Goal: Information Seeking & Learning: Learn about a topic

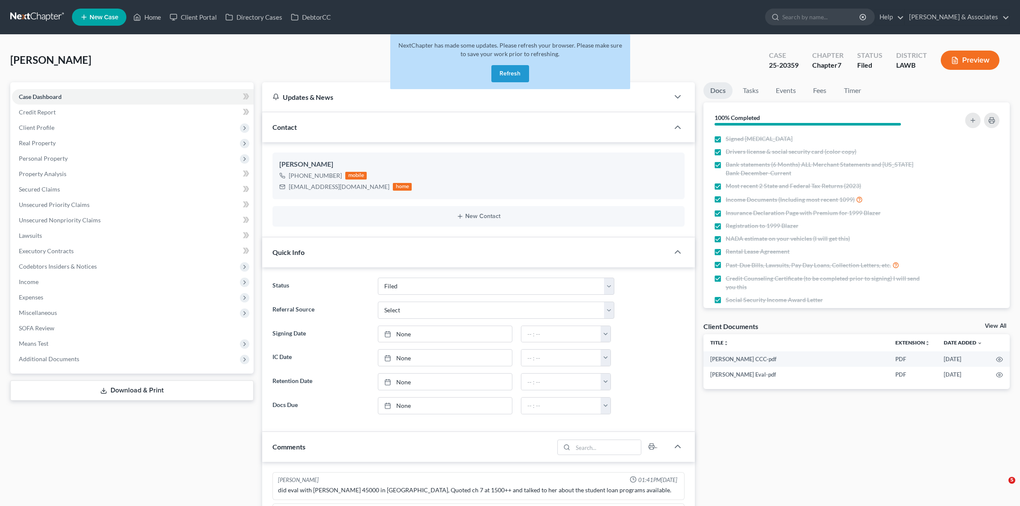
select select "8"
select select "0"
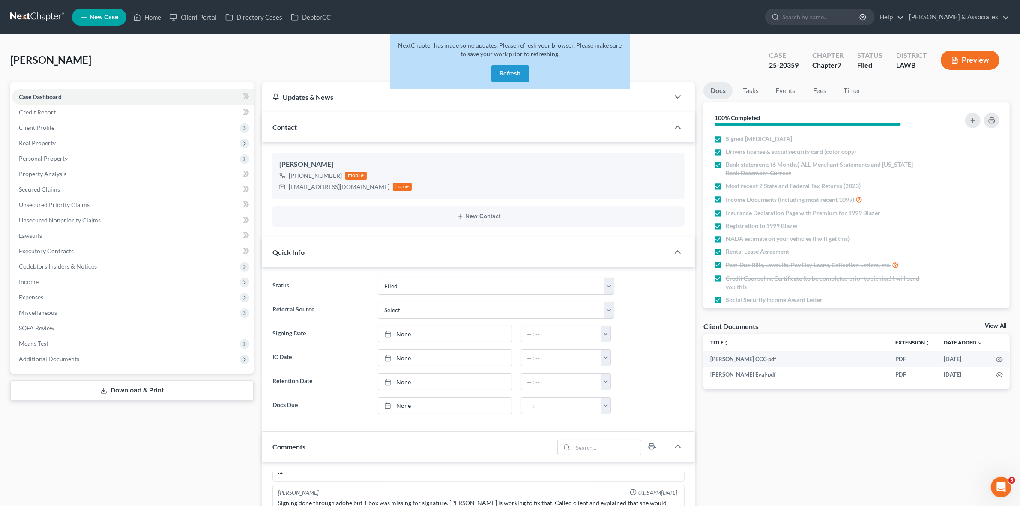
click at [503, 66] on button "Refresh" at bounding box center [511, 73] width 38 height 17
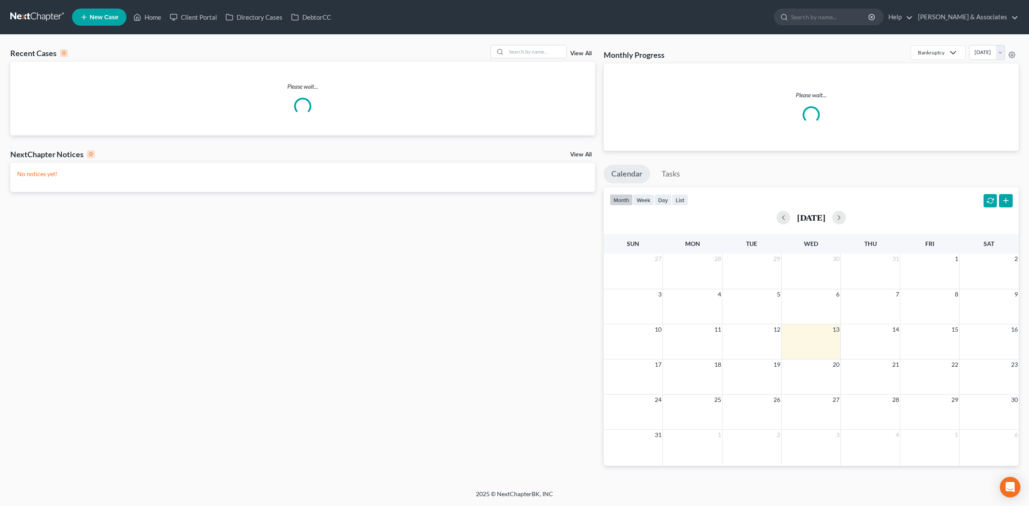
click at [545, 44] on div "Recent Cases 0 View All Please wait... NextChapter Notices 0 View All No notice…" at bounding box center [514, 262] width 1029 height 455
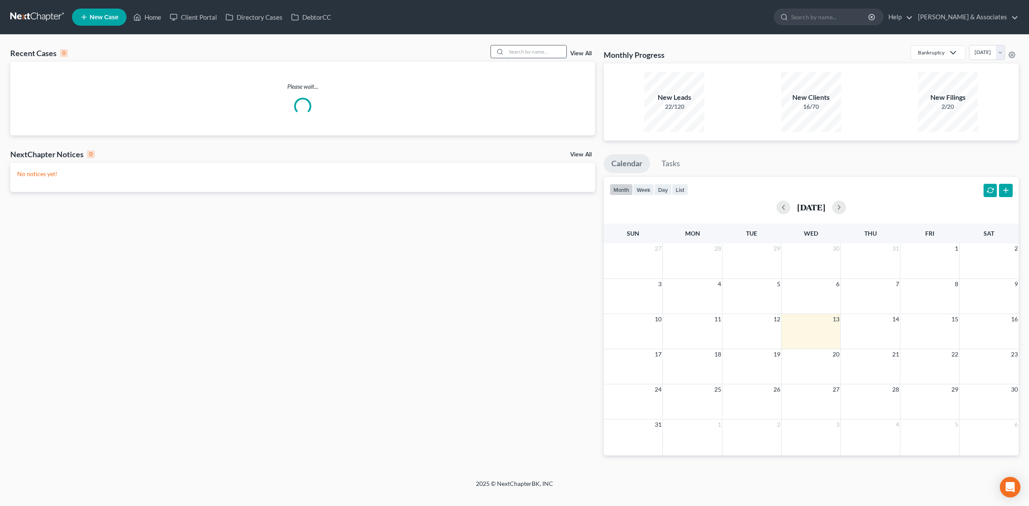
click at [541, 50] on input "search" at bounding box center [536, 51] width 60 height 12
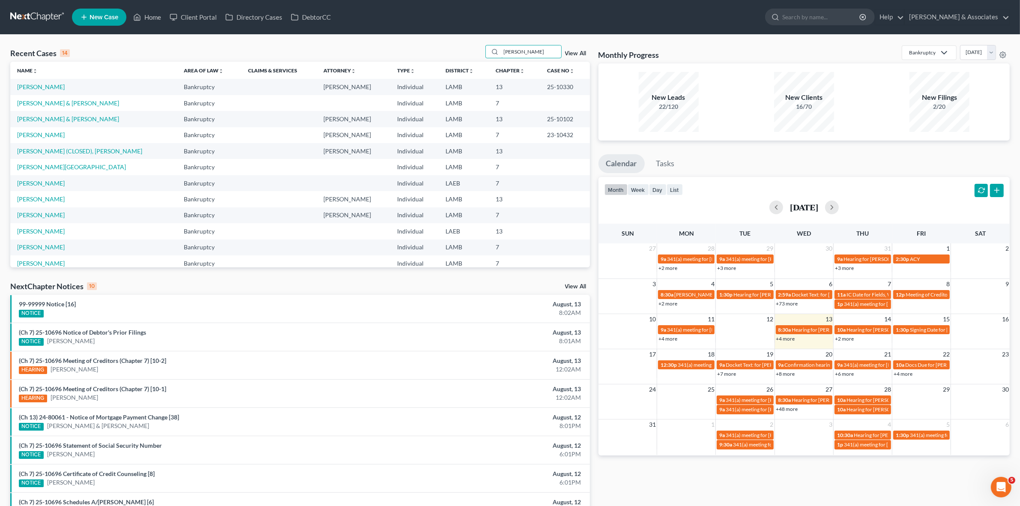
type input "patterson"
click at [48, 90] on td "[PERSON_NAME]" at bounding box center [93, 87] width 167 height 16
click at [48, 84] on link "[PERSON_NAME]" at bounding box center [41, 86] width 48 height 7
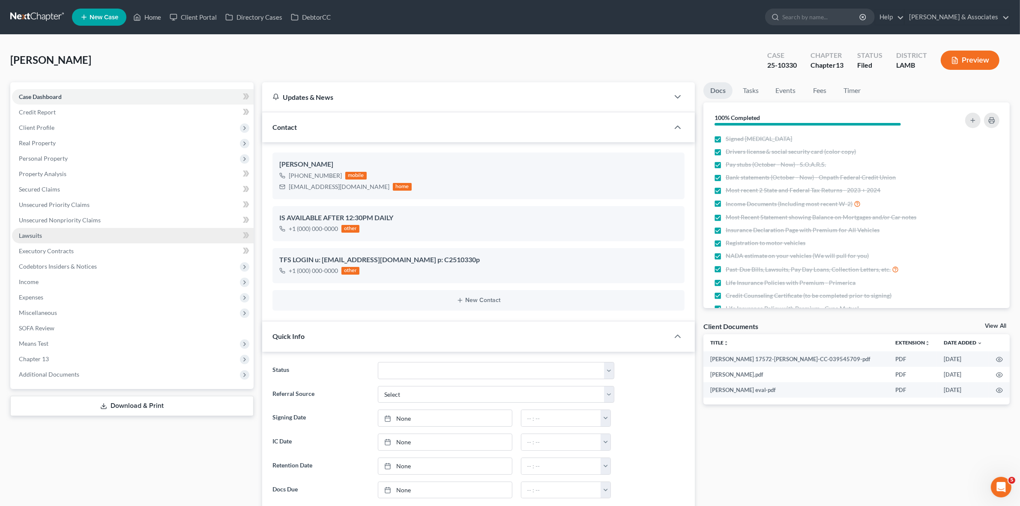
scroll to position [214, 0]
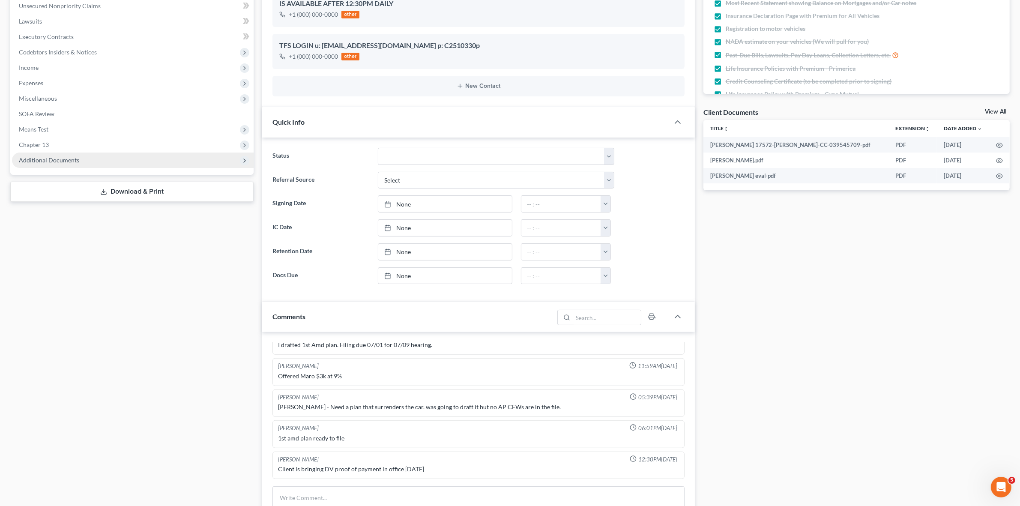
click at [157, 159] on span "Additional Documents" at bounding box center [133, 160] width 242 height 15
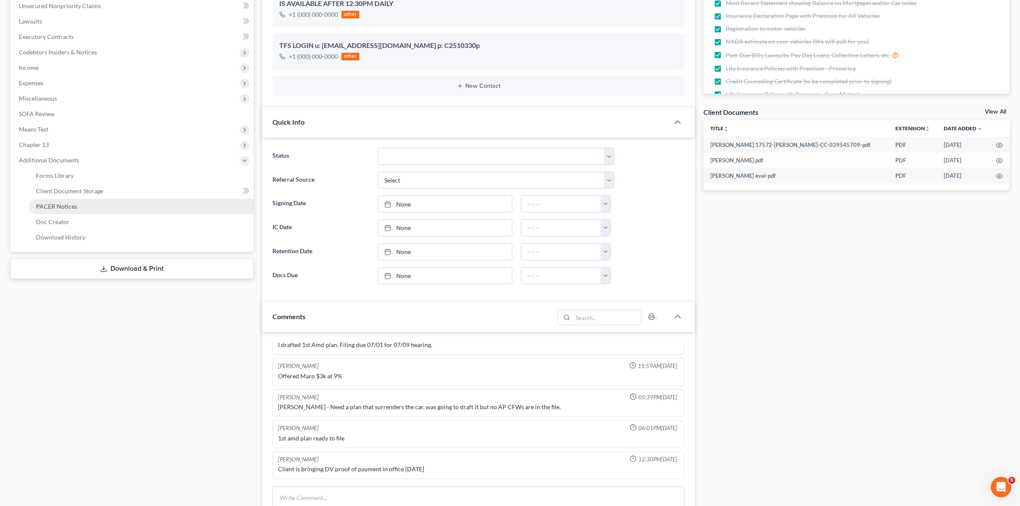
click at [159, 210] on link "PACER Notices" at bounding box center [141, 206] width 225 height 15
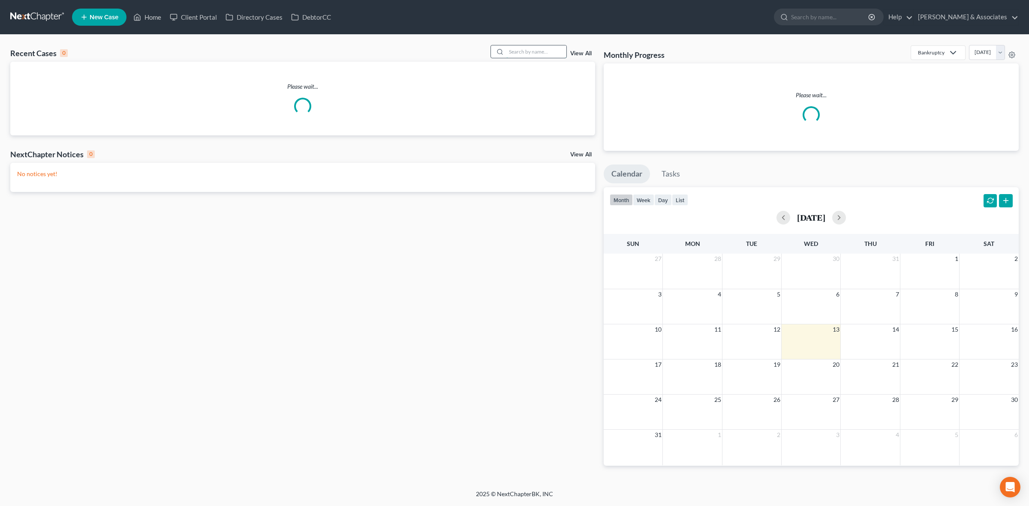
click at [552, 51] on input "search" at bounding box center [536, 51] width 60 height 12
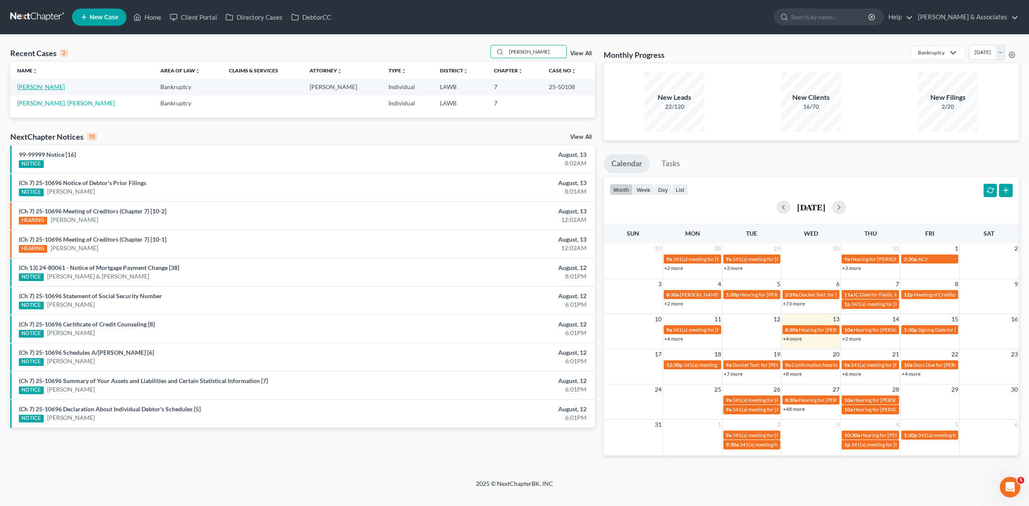
type input "[PERSON_NAME]"
click at [56, 86] on link "[PERSON_NAME]" at bounding box center [41, 86] width 48 height 7
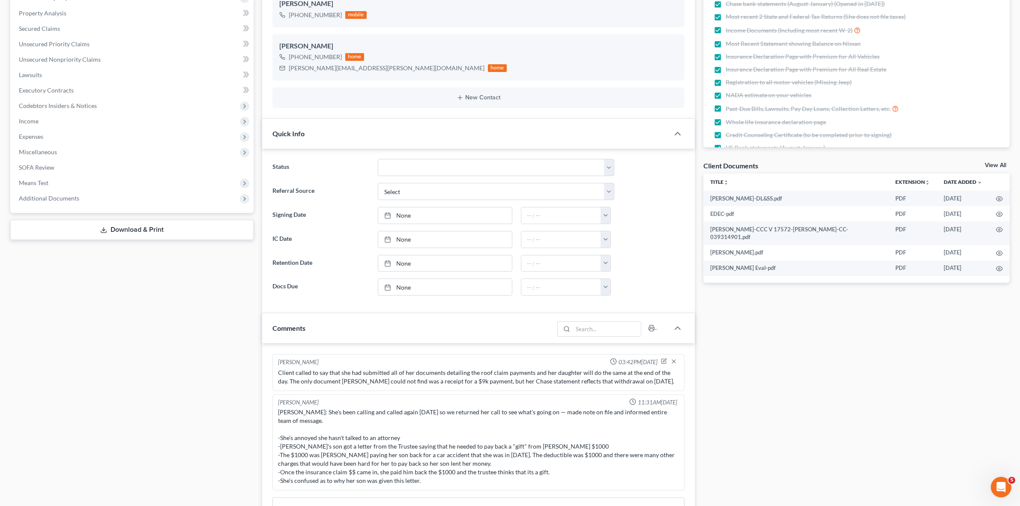
scroll to position [246, 0]
click at [144, 192] on span "Additional Documents" at bounding box center [133, 198] width 242 height 15
click at [144, 242] on link "PACER Notices" at bounding box center [141, 244] width 225 height 15
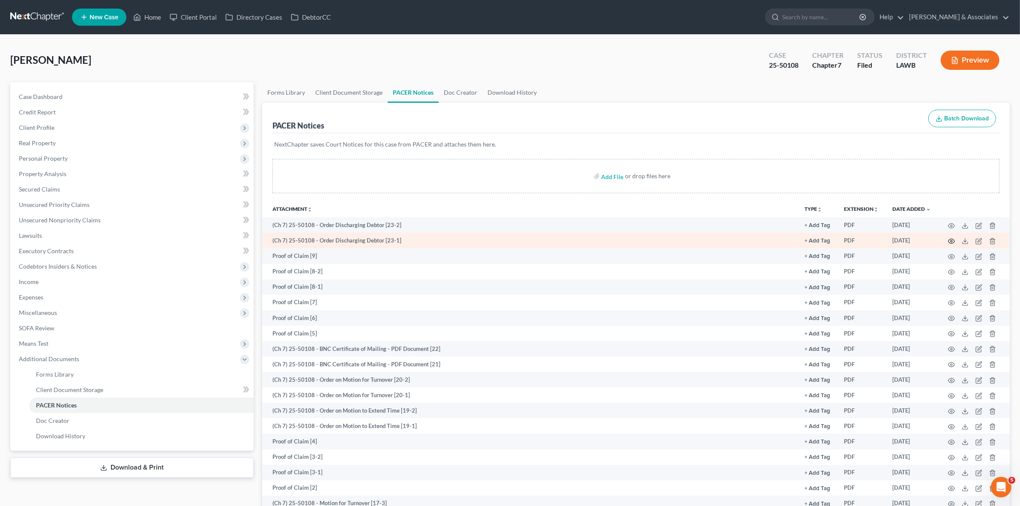
click at [951, 239] on icon "button" at bounding box center [952, 241] width 6 height 5
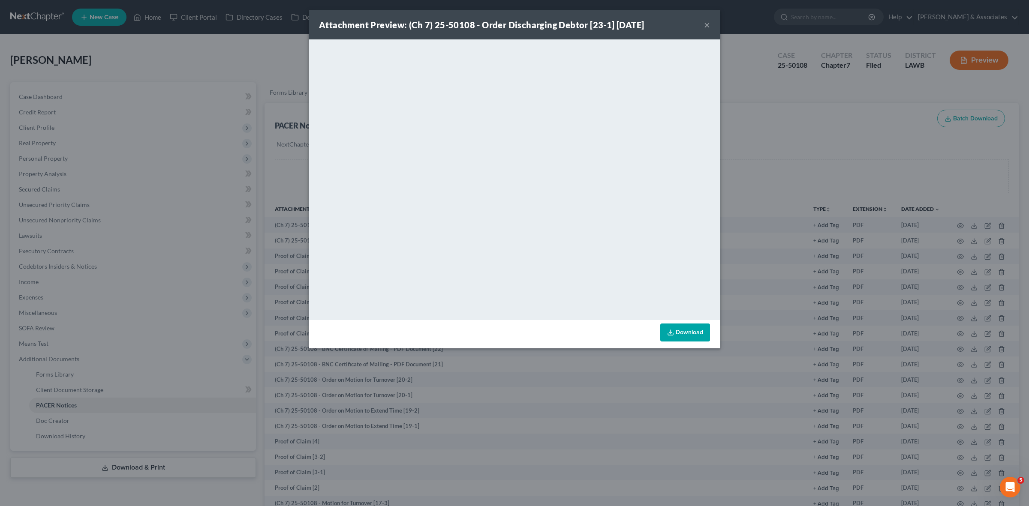
click at [787, 189] on div "Attachment Preview: (Ch 7) 25-50108 - Order Discharging Debtor [23-1] 08/12/202…" at bounding box center [514, 253] width 1029 height 506
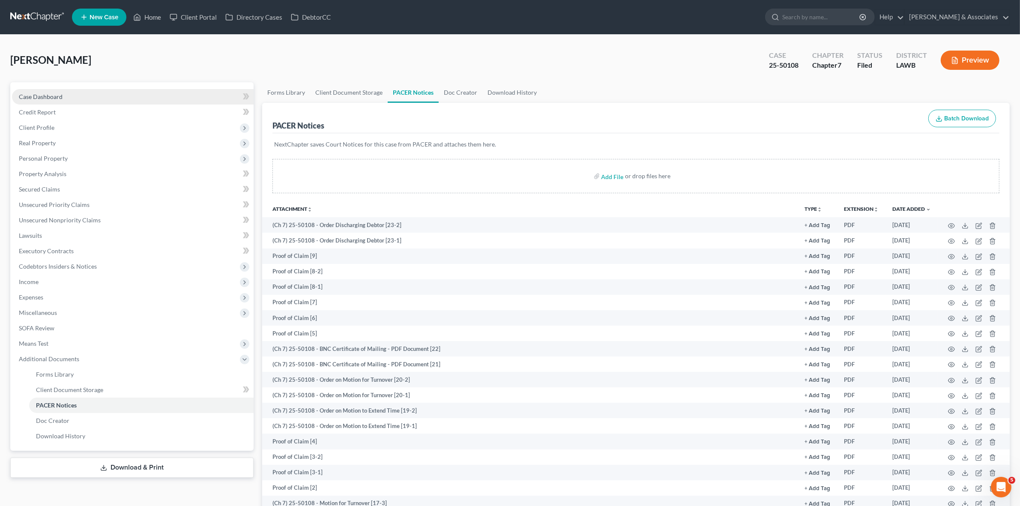
click at [207, 99] on link "Case Dashboard" at bounding box center [133, 96] width 242 height 15
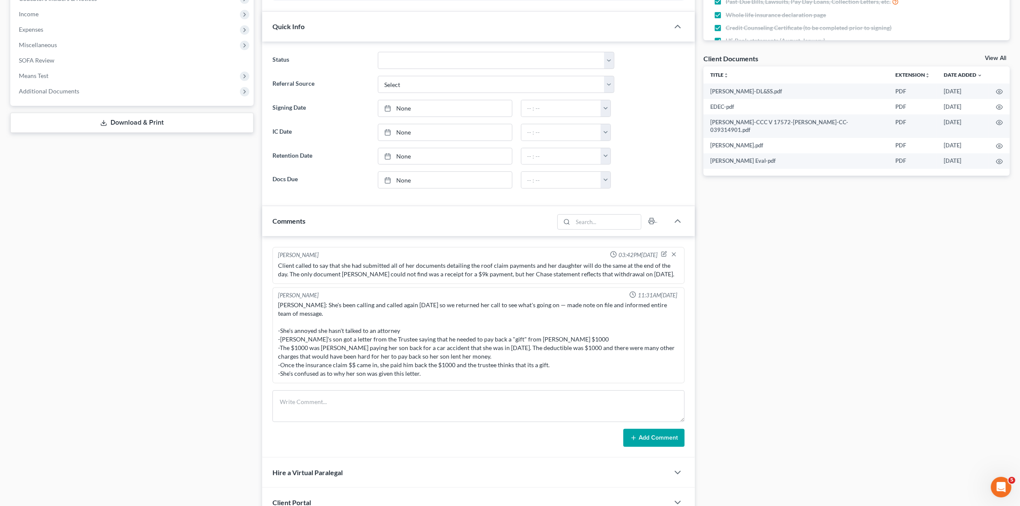
scroll to position [482, 0]
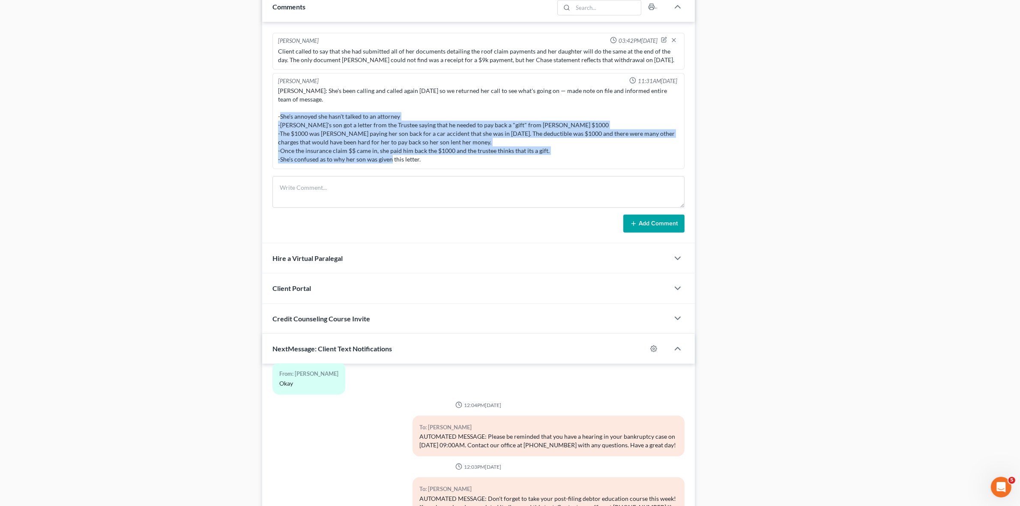
drag, startPoint x: 425, startPoint y: 161, endPoint x: 278, endPoint y: 120, distance: 152.7
click at [278, 120] on div "Cynthia Comeaux: She's been calling and called again today so we returned her c…" at bounding box center [478, 125] width 401 height 77
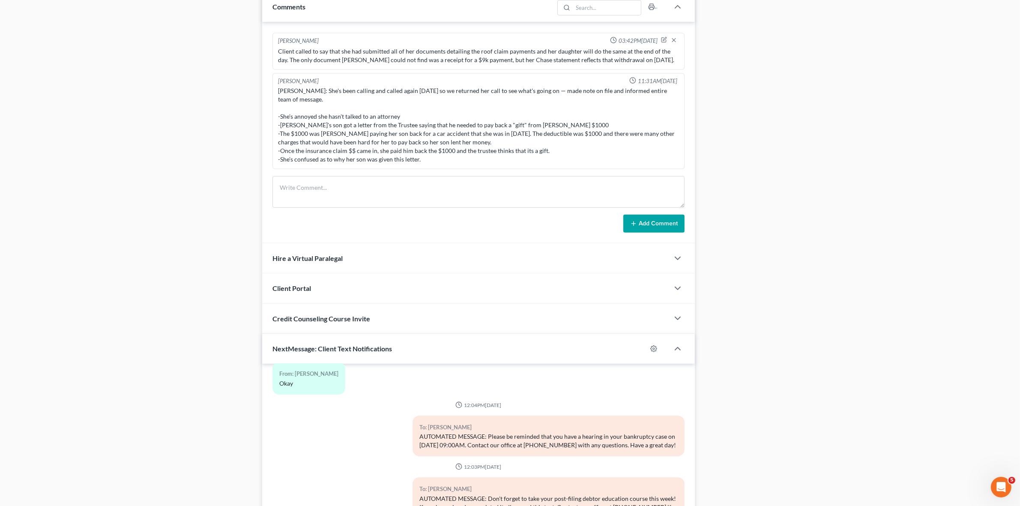
click at [279, 99] on div "Cynthia Comeaux: She's been calling and called again today so we returned her c…" at bounding box center [478, 125] width 401 height 77
drag, startPoint x: 279, startPoint y: 97, endPoint x: 303, endPoint y: 99, distance: 24.5
click at [303, 99] on div "Cynthia Comeaux: She's been calling and called again today so we returned her c…" at bounding box center [478, 125] width 401 height 77
click at [314, 101] on div "Cynthia Comeaux: She's been calling and called again today so we returned her c…" at bounding box center [478, 125] width 401 height 77
drag, startPoint x: 313, startPoint y: 101, endPoint x: 284, endPoint y: 95, distance: 30.3
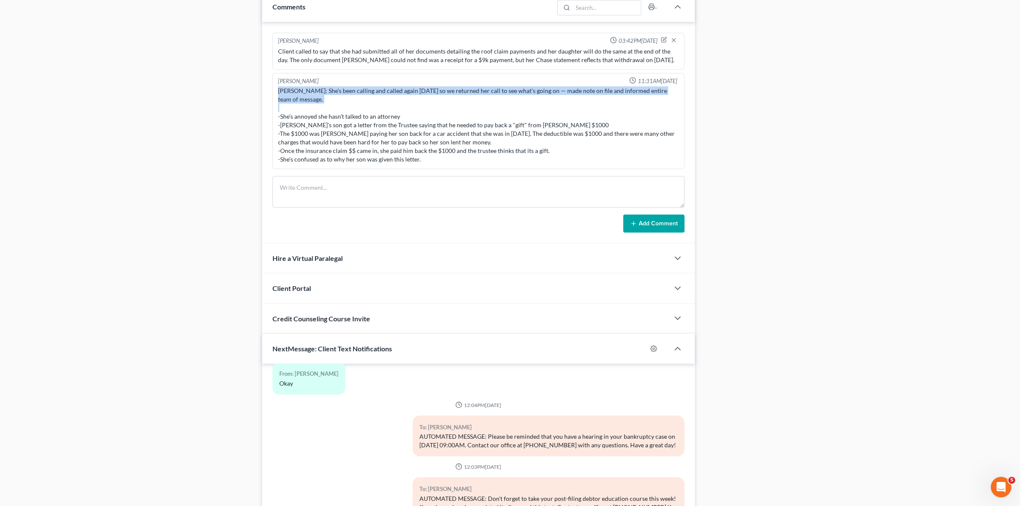
click at [284, 95] on div "Cynthia Comeaux: She's been calling and called again today so we returned her c…" at bounding box center [478, 125] width 401 height 77
click at [305, 99] on div "Cynthia Comeaux: She's been calling and called again today so we returned her c…" at bounding box center [478, 125] width 401 height 77
drag, startPoint x: 328, startPoint y: 102, endPoint x: 281, endPoint y: 107, distance: 47.5
click at [278, 97] on div "Cynthia Comeaux: She's been calling and called again today so we returned her c…" at bounding box center [478, 125] width 401 height 77
click at [281, 110] on div "Cynthia Comeaux: She's been calling and called again today so we returned her c…" at bounding box center [478, 125] width 401 height 77
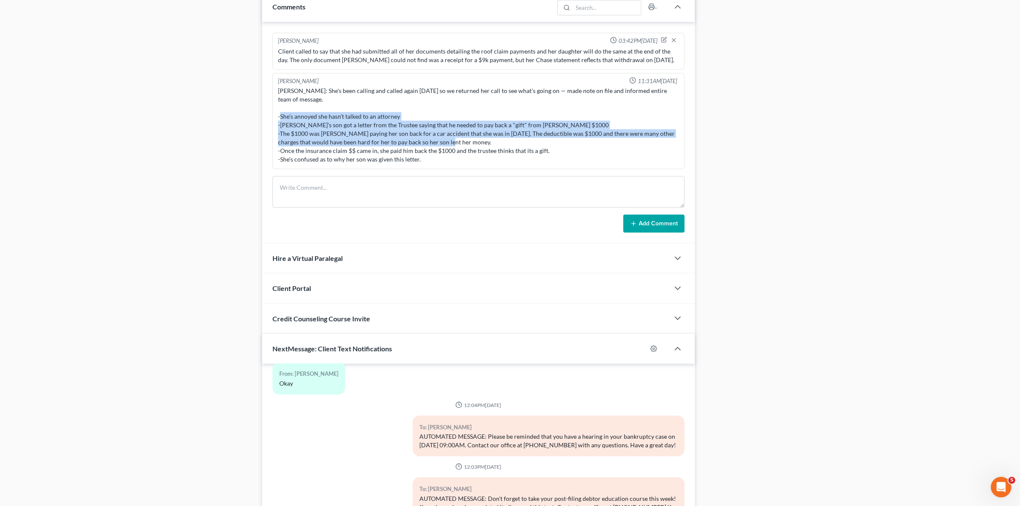
drag, startPoint x: 277, startPoint y: 114, endPoint x: 490, endPoint y: 142, distance: 214.4
click at [489, 141] on div "Cynthia Comeaux: She's been calling and called again today so we returned her c…" at bounding box center [478, 125] width 404 height 81
click at [491, 142] on div "Cynthia Comeaux: She's been calling and called again today so we returned her c…" at bounding box center [478, 125] width 401 height 77
drag, startPoint x: 491, startPoint y: 143, endPoint x: 279, endPoint y: 120, distance: 212.5
click at [279, 120] on div "Cynthia Comeaux: She's been calling and called again today so we returned her c…" at bounding box center [478, 125] width 401 height 77
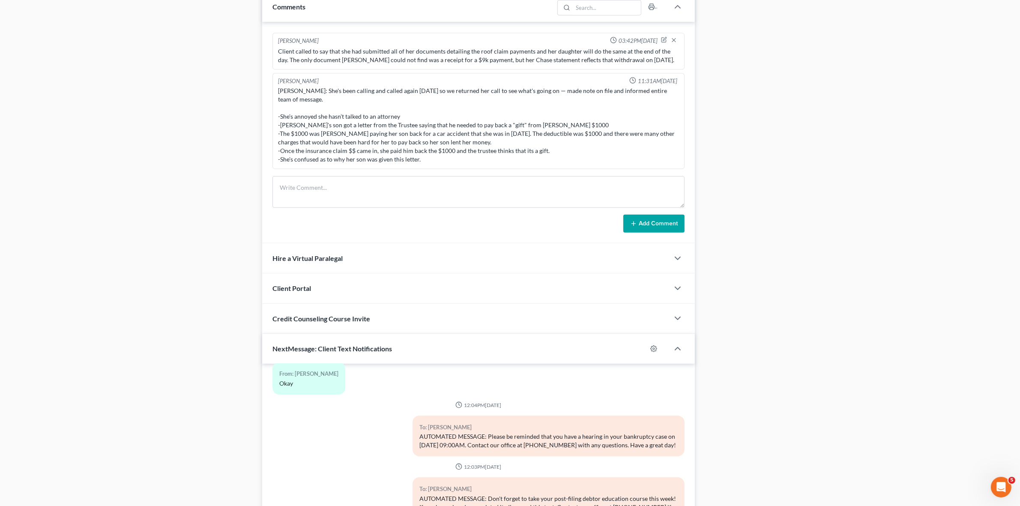
click at [279, 121] on div "Cynthia Comeaux: She's been calling and called again today so we returned her c…" at bounding box center [478, 125] width 401 height 77
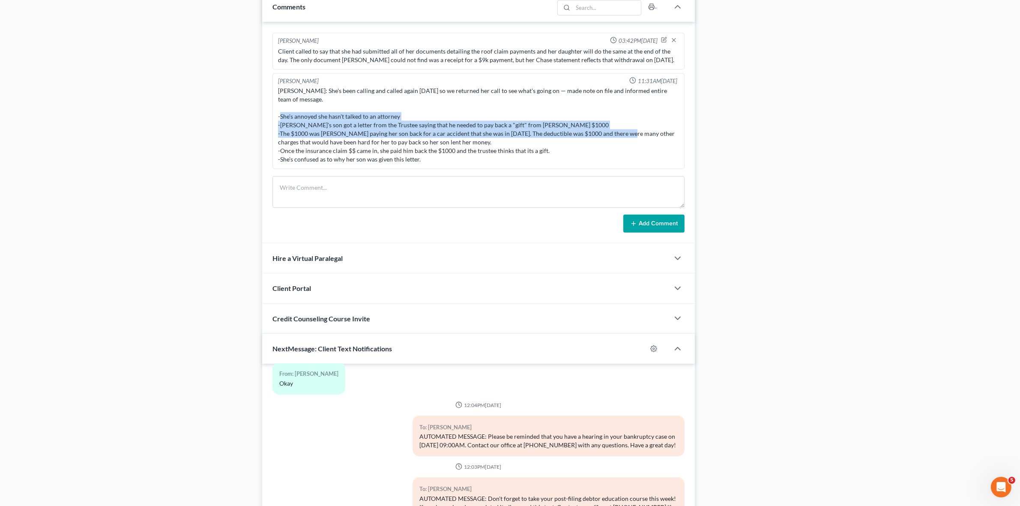
drag, startPoint x: 276, startPoint y: 119, endPoint x: 656, endPoint y: 132, distance: 380.8
click at [656, 132] on div "Alayna Harper 11:31AM, 04/21/2025 Cynthia Comeaux: She's been calling and calle…" at bounding box center [479, 121] width 412 height 96
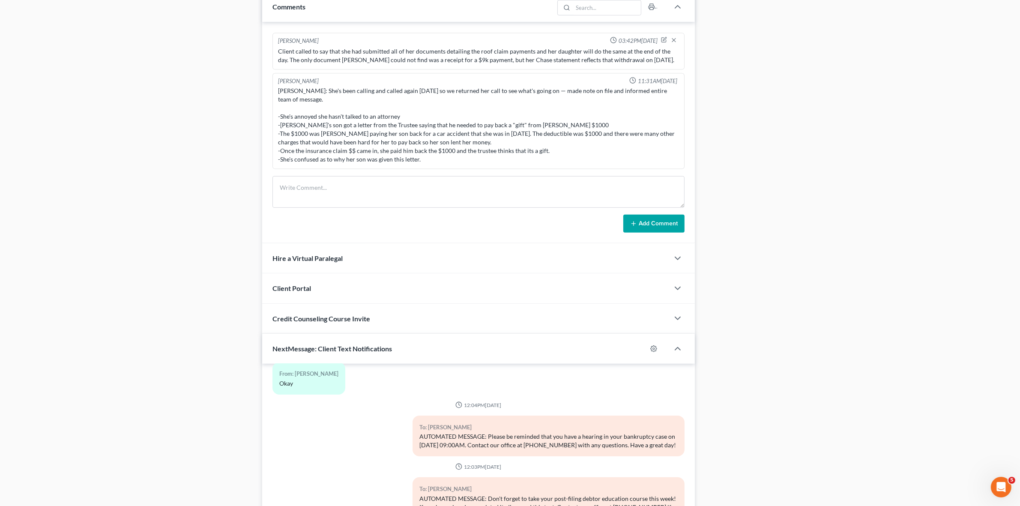
click at [648, 161] on div "Cynthia Comeaux: She's been calling and called again today so we returned her c…" at bounding box center [478, 125] width 401 height 77
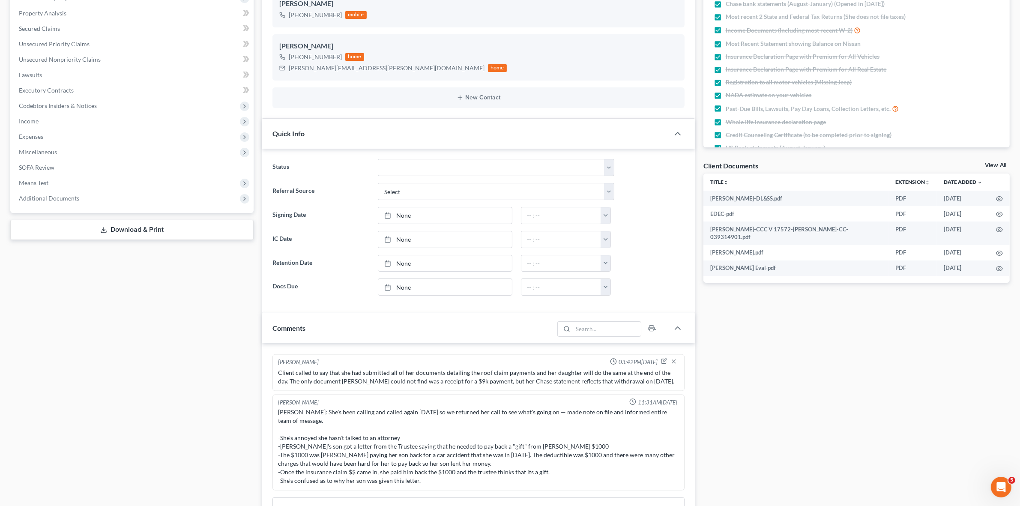
scroll to position [0, 0]
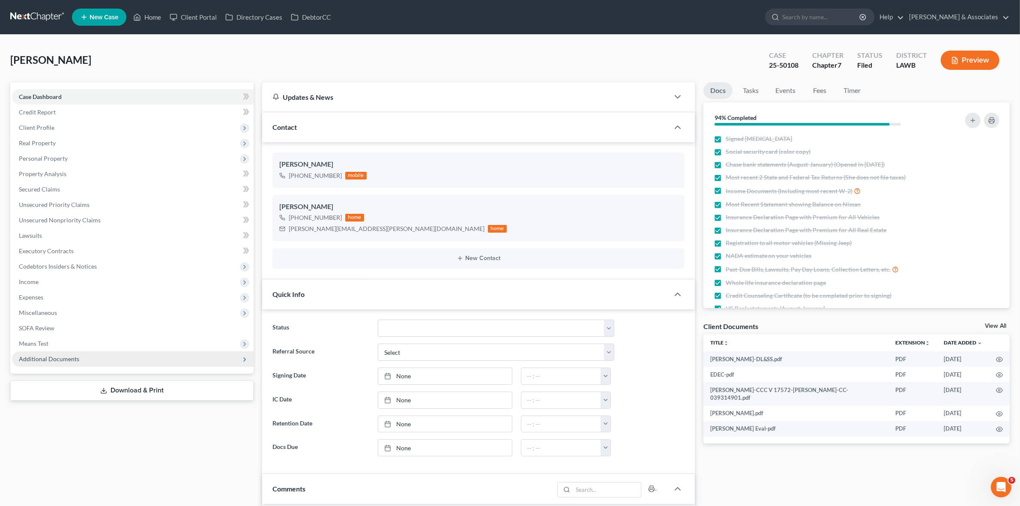
click at [208, 358] on span "Additional Documents" at bounding box center [133, 358] width 242 height 15
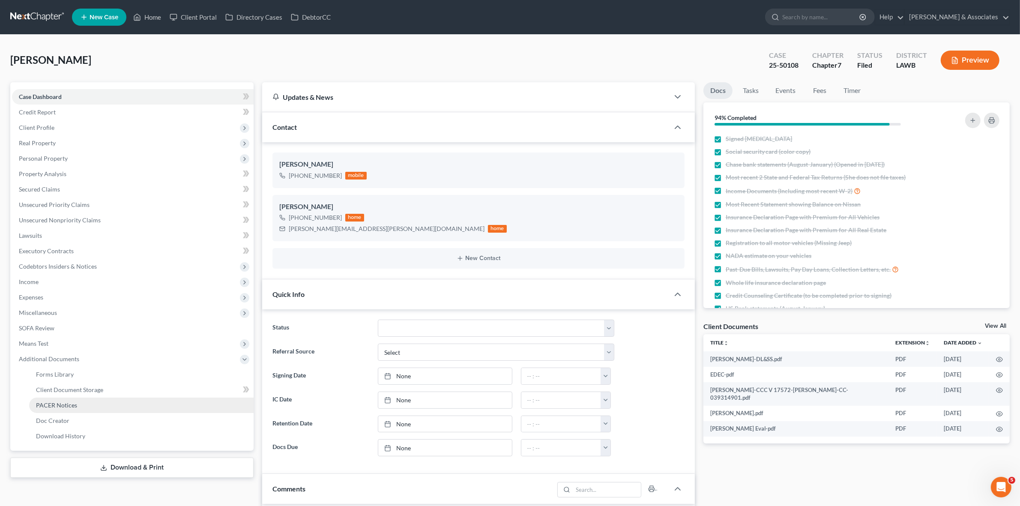
click at [194, 405] on link "PACER Notices" at bounding box center [141, 405] width 225 height 15
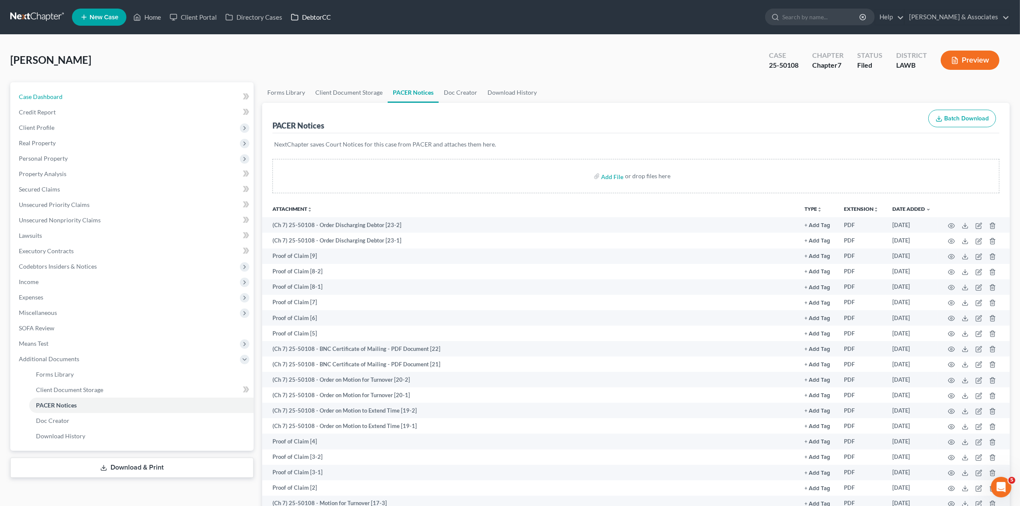
drag, startPoint x: 92, startPoint y: 95, endPoint x: 310, endPoint y: 12, distance: 233.2
click at [92, 95] on link "Case Dashboard" at bounding box center [133, 96] width 242 height 15
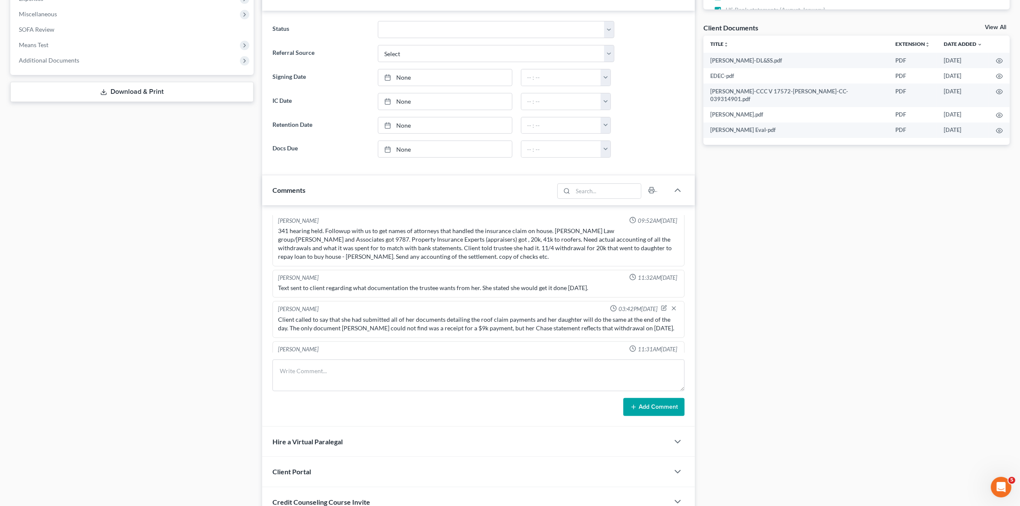
scroll to position [1554, 0]
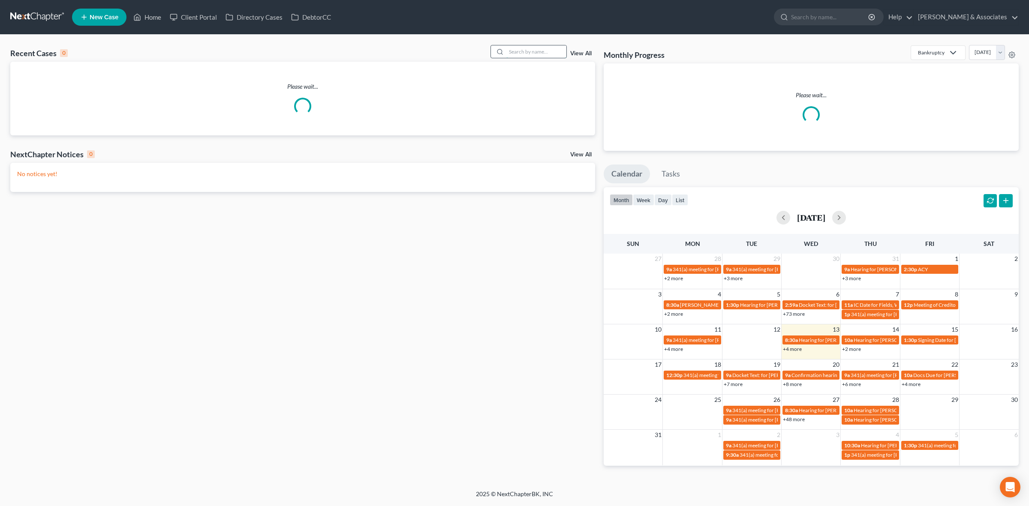
click at [556, 48] on input "search" at bounding box center [536, 51] width 60 height 12
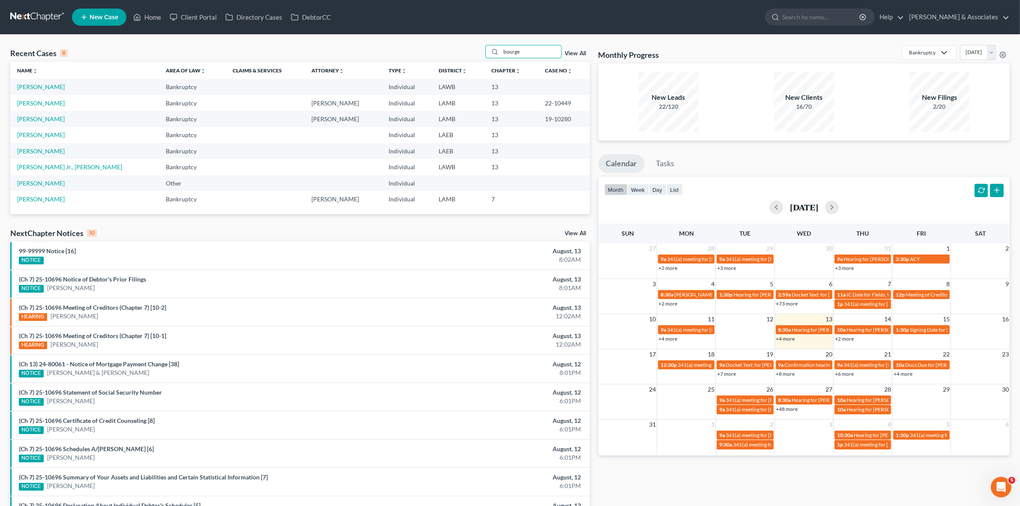
drag, startPoint x: 519, startPoint y: 53, endPoint x: 398, endPoint y: 68, distance: 122.6
click at [398, 68] on div "Recent Cases 8 bourge View All Name unfold_more expand_more expand_less Area of…" at bounding box center [300, 129] width 580 height 169
drag, startPoint x: 542, startPoint y: 51, endPoint x: 410, endPoint y: 63, distance: 132.9
click at [410, 63] on div "Recent Cases 8 jasmine View All Name unfold_more expand_more expand_less Area o…" at bounding box center [300, 129] width 580 height 169
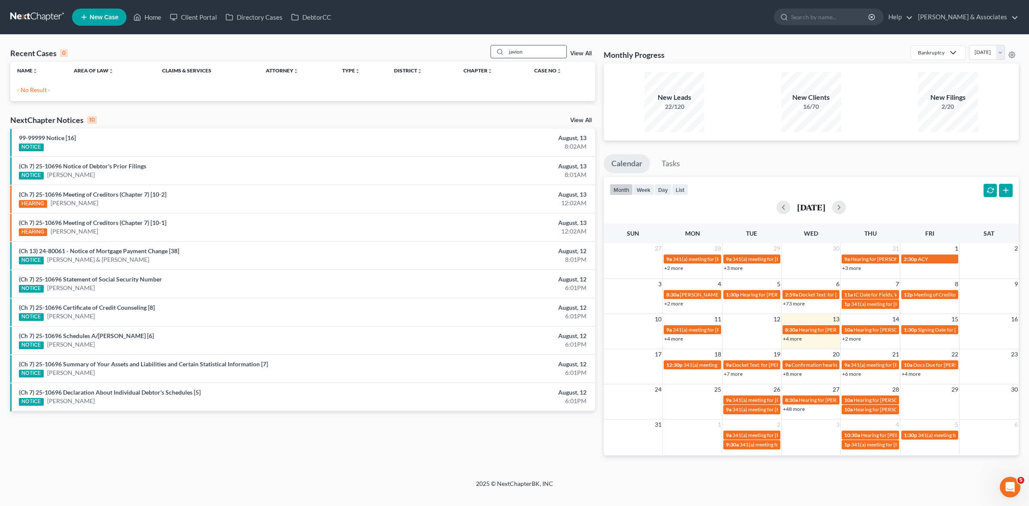
click at [537, 54] on input "javion" at bounding box center [536, 51] width 60 height 12
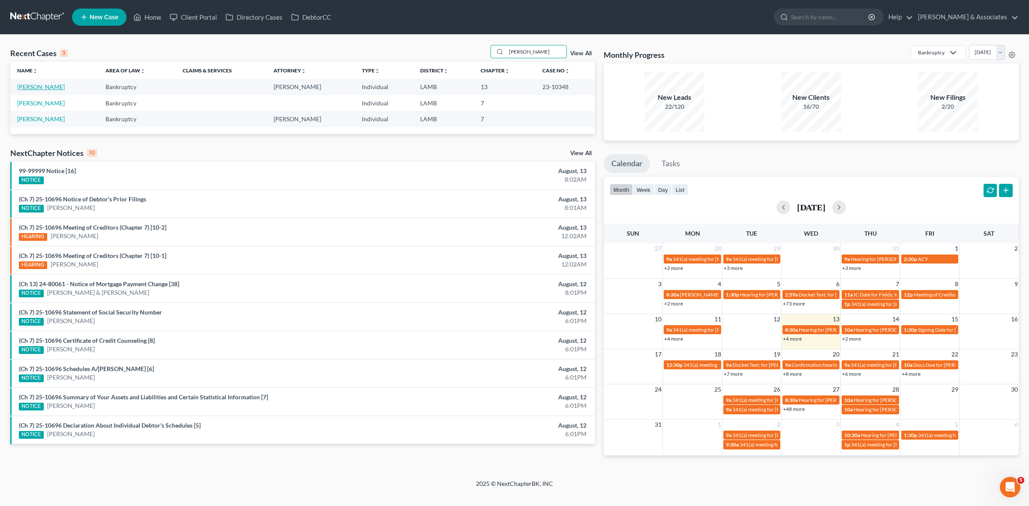
type input "[PERSON_NAME]"
click at [48, 87] on link "[PERSON_NAME]" at bounding box center [41, 86] width 48 height 7
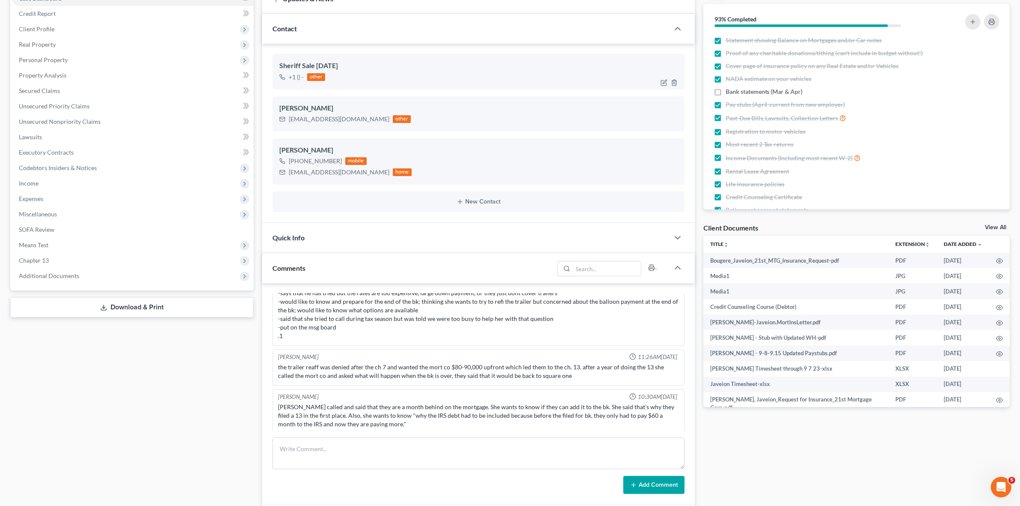
scroll to position [268, 0]
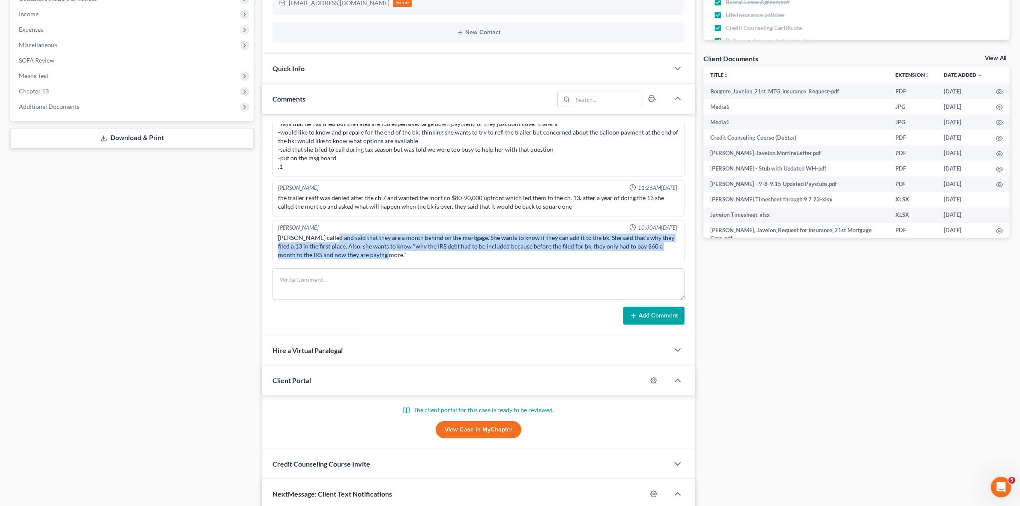
drag, startPoint x: 329, startPoint y: 234, endPoint x: 481, endPoint y: 247, distance: 152.7
click at [481, 247] on div "[PERSON_NAME] called and said that they are a month behind on the mortgage. She…" at bounding box center [478, 247] width 401 height 26
click at [526, 236] on div "[PERSON_NAME] called and said that they are a month behind on the mortgage. She…" at bounding box center [478, 247] width 401 height 26
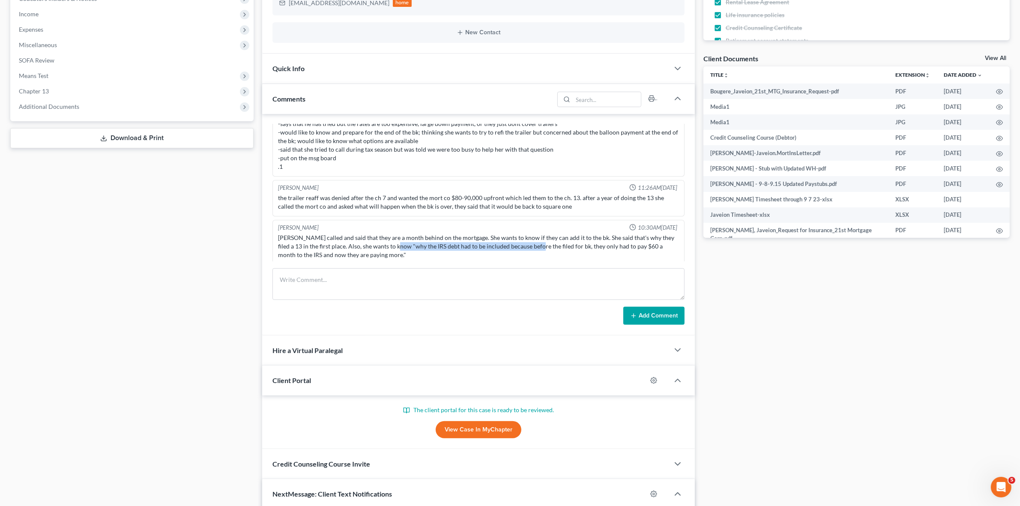
drag, startPoint x: 393, startPoint y: 243, endPoint x: 531, endPoint y: 243, distance: 138.0
click at [531, 243] on div "[PERSON_NAME] called and said that they are a month behind on the mortgage. She…" at bounding box center [478, 247] width 401 height 26
click at [567, 241] on div "[PERSON_NAME] called and said that they are a month behind on the mortgage. She…" at bounding box center [478, 247] width 401 height 26
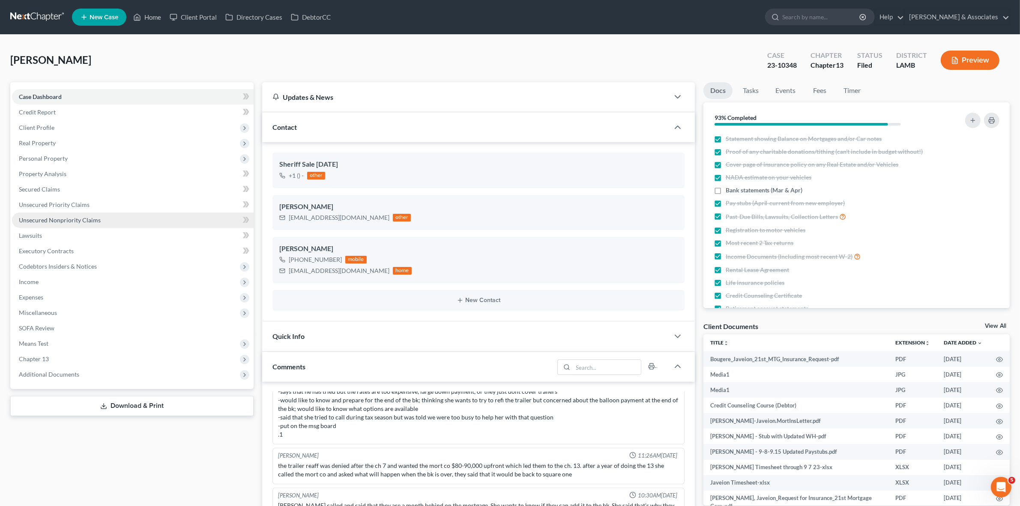
click at [132, 219] on link "Unsecured Nonpriority Claims" at bounding box center [133, 220] width 242 height 15
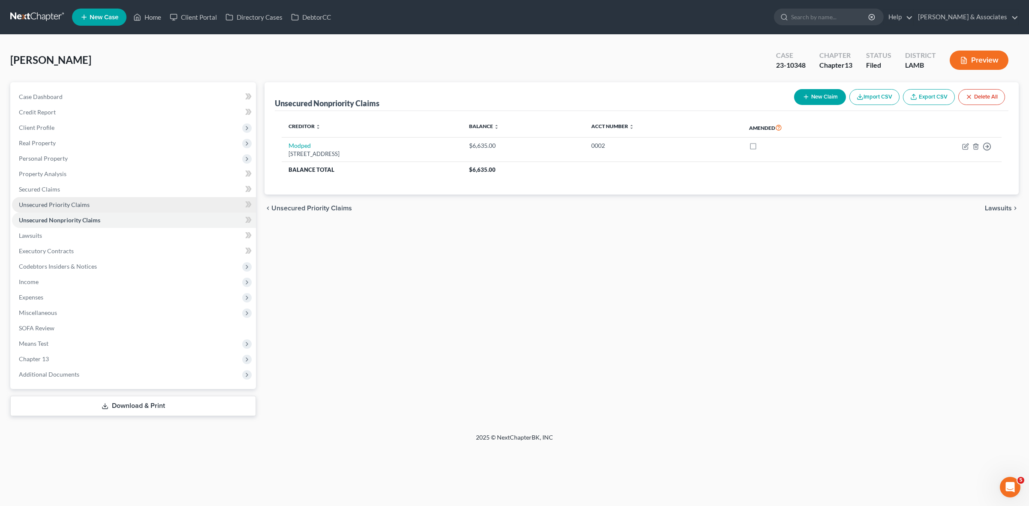
click at [187, 204] on link "Unsecured Priority Claims" at bounding box center [134, 204] width 244 height 15
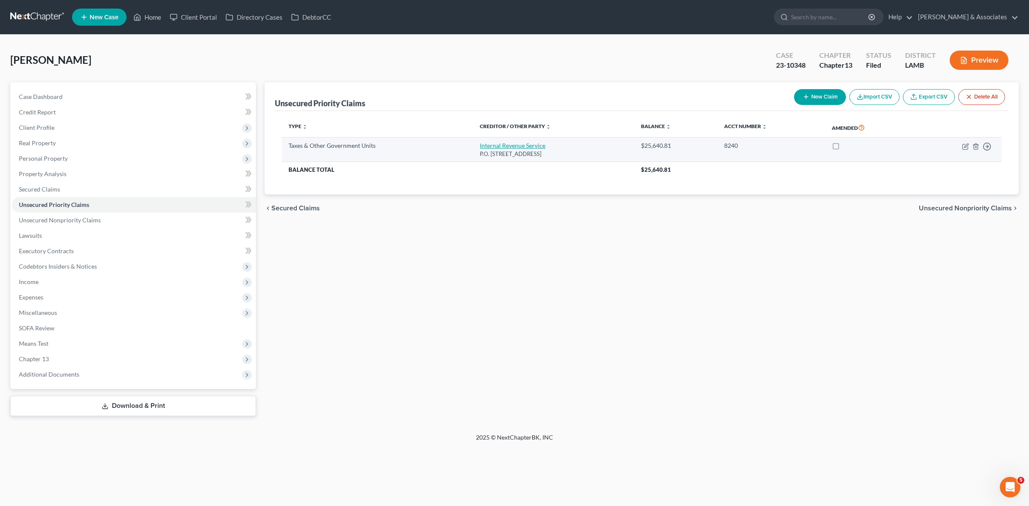
click at [510, 147] on link "Internal Revenue Service" at bounding box center [513, 145] width 66 height 7
select select "0"
select select "39"
select select "0"
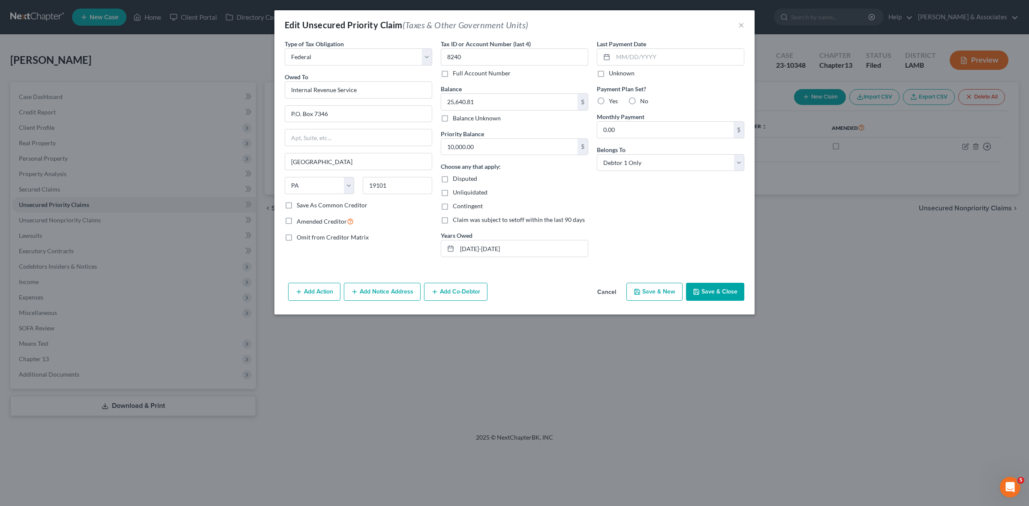
click at [608, 294] on button "Cancel" at bounding box center [606, 292] width 33 height 17
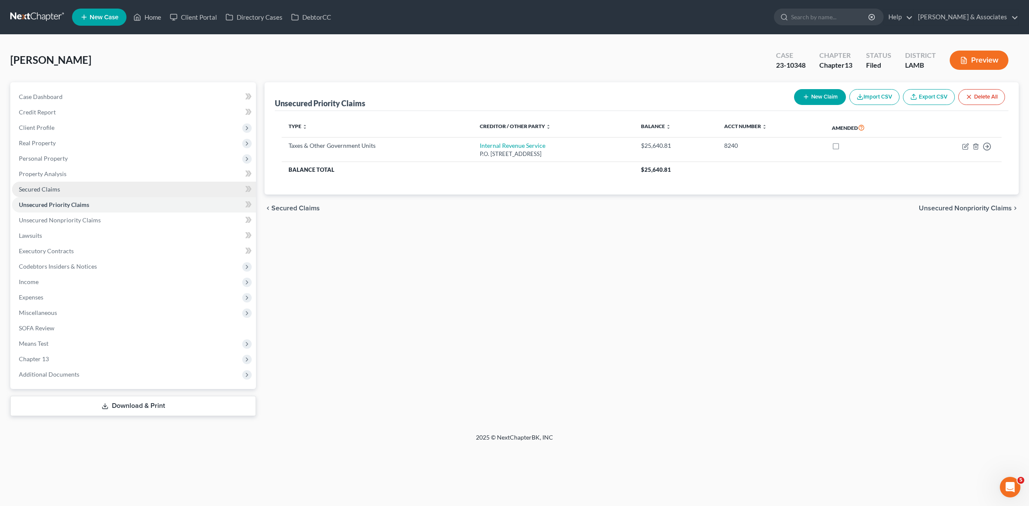
click at [165, 195] on link "Secured Claims" at bounding box center [134, 189] width 244 height 15
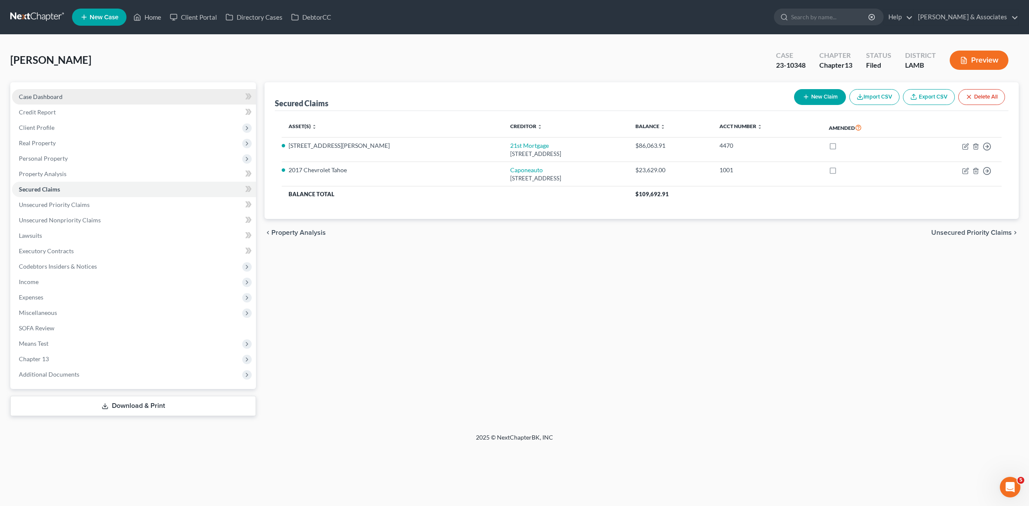
click at [178, 99] on link "Case Dashboard" at bounding box center [134, 96] width 244 height 15
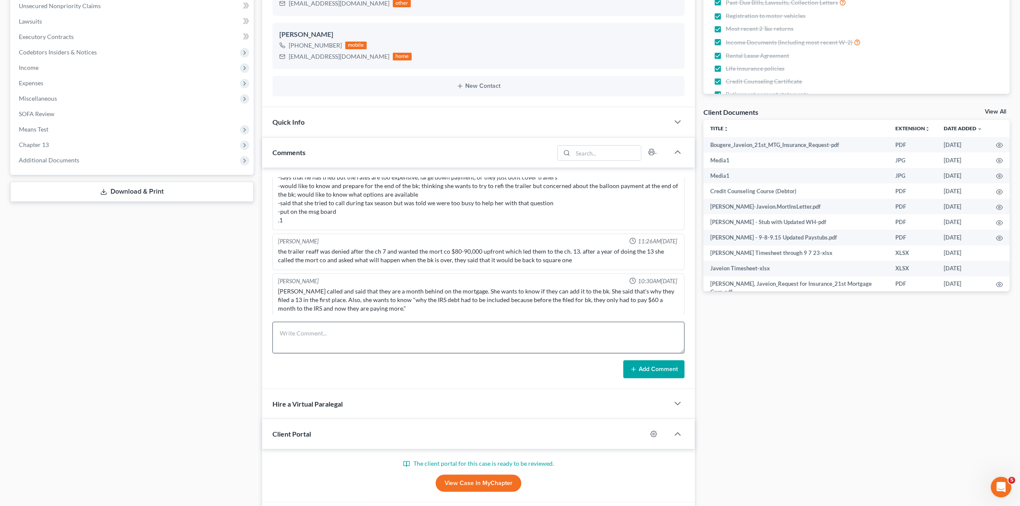
scroll to position [770, 0]
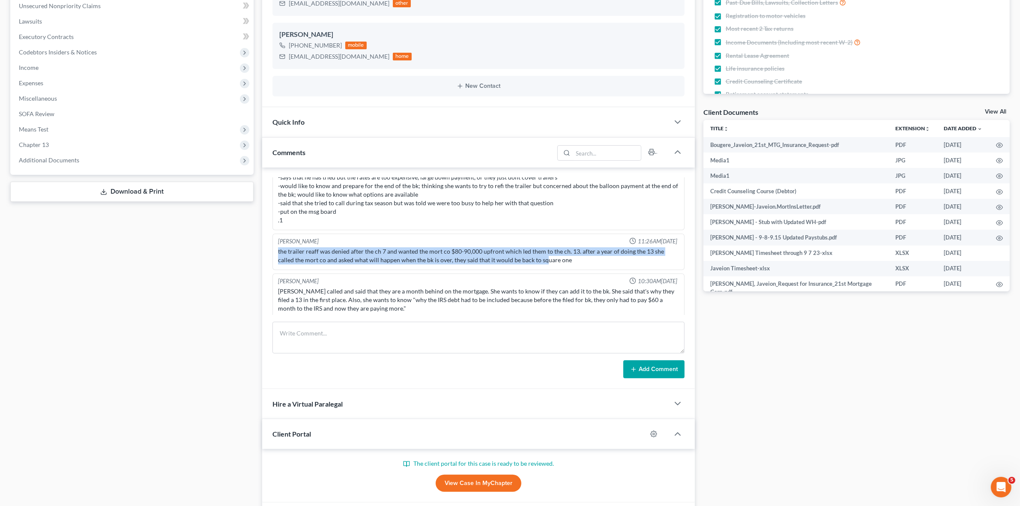
drag, startPoint x: 279, startPoint y: 246, endPoint x: 545, endPoint y: 259, distance: 266.5
click at [545, 259] on div "the trailer reaff was denied after the ch 7 and wanted the mort co $80-90,000 u…" at bounding box center [478, 255] width 401 height 17
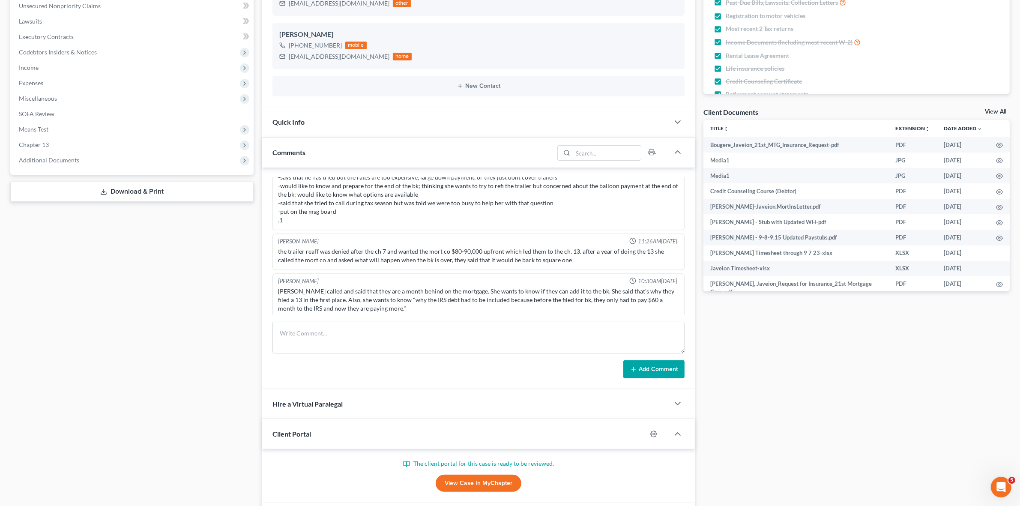
click at [246, 281] on div "Case Dashboard Payments Invoices Payments Payments Credit Report Client Profile" at bounding box center [132, 311] width 252 height 887
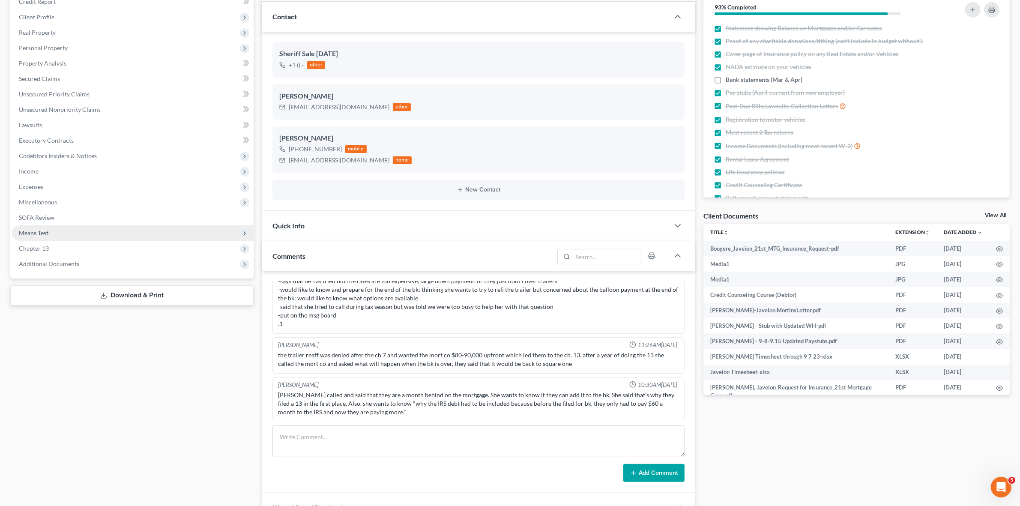
scroll to position [107, 0]
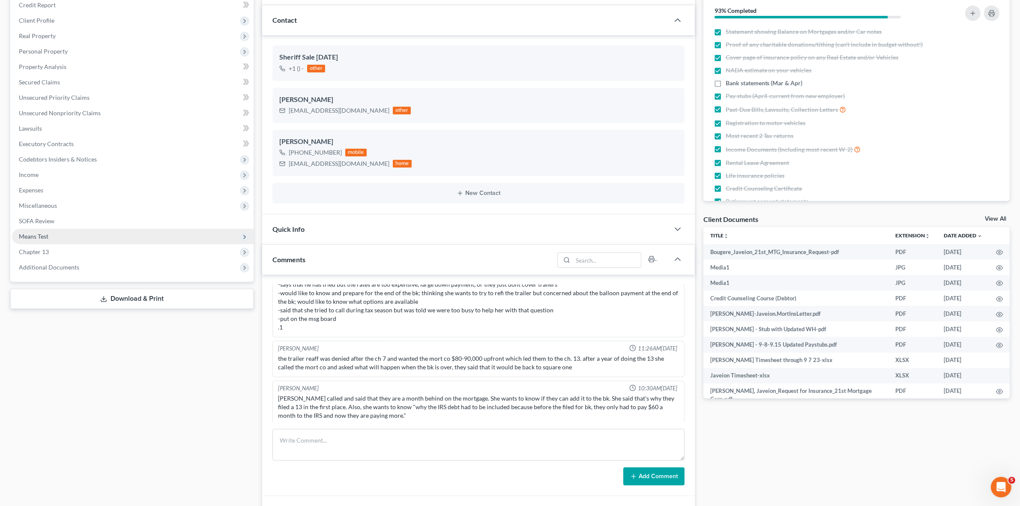
drag, startPoint x: 178, startPoint y: 244, endPoint x: 189, endPoint y: 239, distance: 12.5
drag, startPoint x: 189, startPoint y: 239, endPoint x: 176, endPoint y: 269, distance: 33.4
click at [180, 283] on div "Case Dashboard Payments Invoices Payments Payments Credit Report Client Profile" at bounding box center [132, 418] width 252 height 887
click at [174, 268] on span "Additional Documents" at bounding box center [133, 267] width 242 height 15
click at [172, 301] on link "Client Document Storage" at bounding box center [141, 298] width 225 height 15
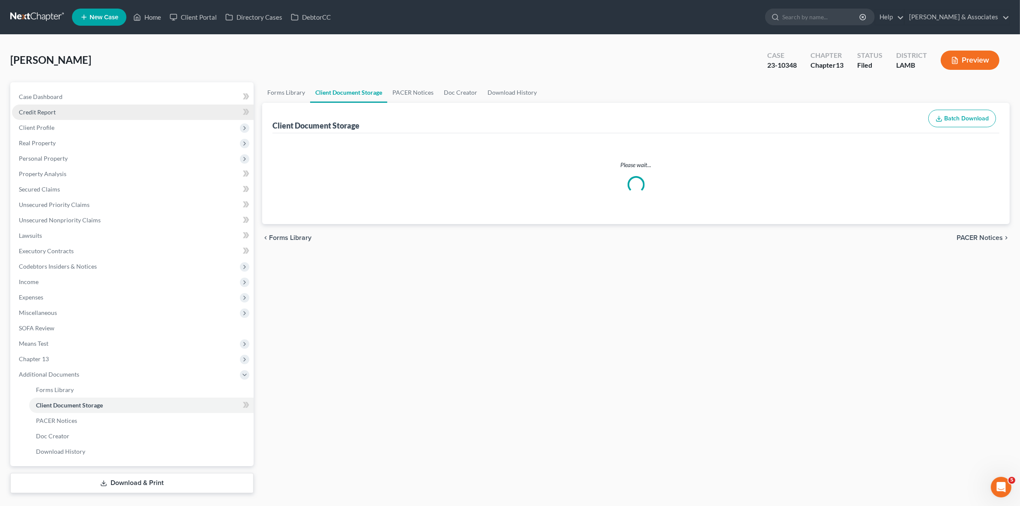
click at [211, 105] on link "Credit Report" at bounding box center [133, 112] width 242 height 15
select select "13"
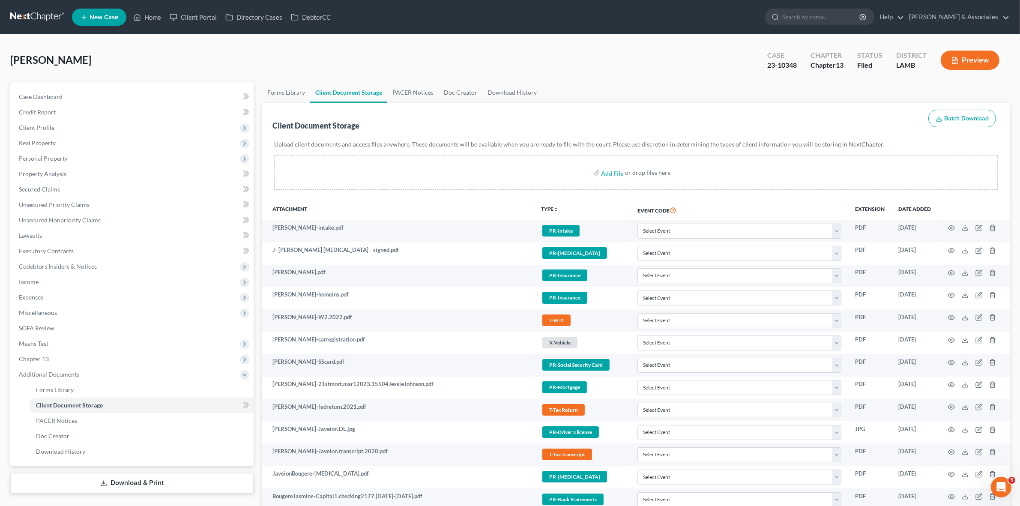
drag, startPoint x: 226, startPoint y: 114, endPoint x: 123, endPoint y: 59, distance: 116.6
click at [123, 59] on div "[PERSON_NAME] Upgraded Case 23-10348 Chapter Chapter 13 Status Filed District […" at bounding box center [510, 63] width 1000 height 37
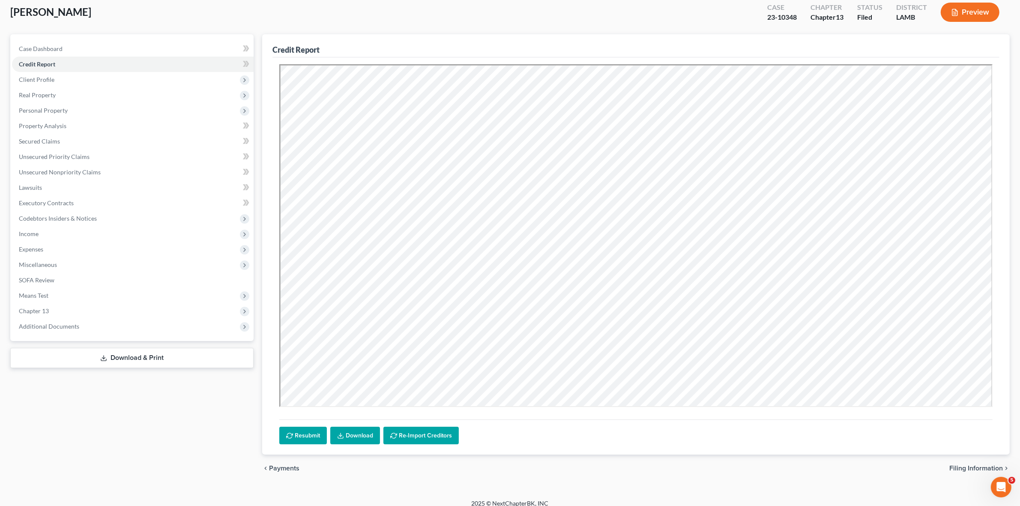
scroll to position [56, 0]
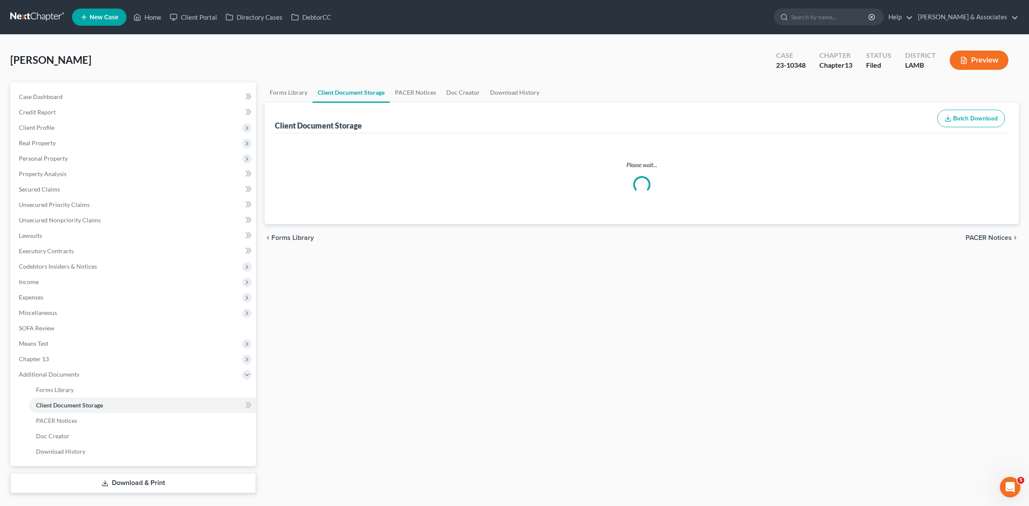
select select "13"
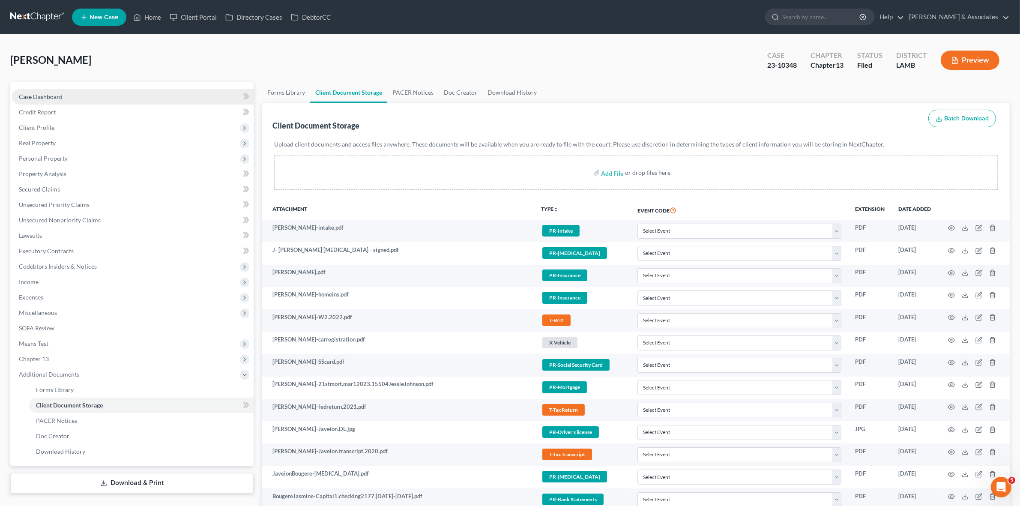
drag, startPoint x: 177, startPoint y: 93, endPoint x: 180, endPoint y: 101, distance: 8.8
click at [177, 93] on link "Case Dashboard" at bounding box center [133, 96] width 242 height 15
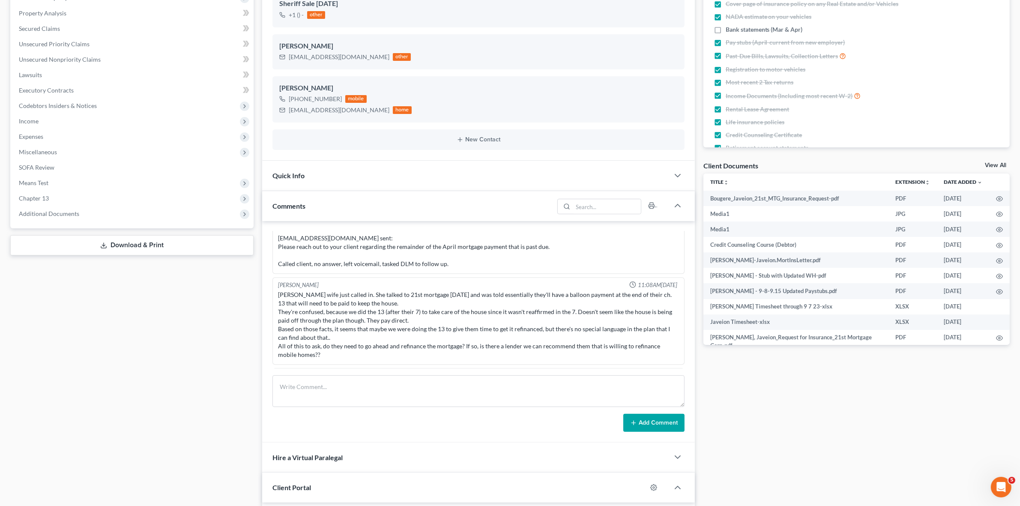
scroll to position [2800, 0]
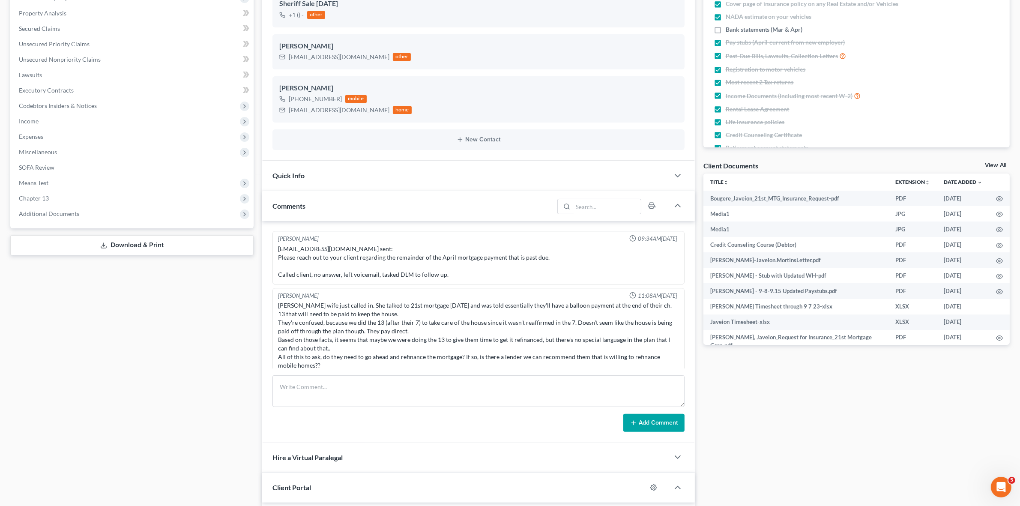
drag, startPoint x: 351, startPoint y: 345, endPoint x: 420, endPoint y: 360, distance: 70.9
click at [420, 360] on div "[PERSON_NAME] 11:08AM[DATE] [PERSON_NAME] wife just called in. She talked to 21…" at bounding box center [479, 332] width 412 height 88
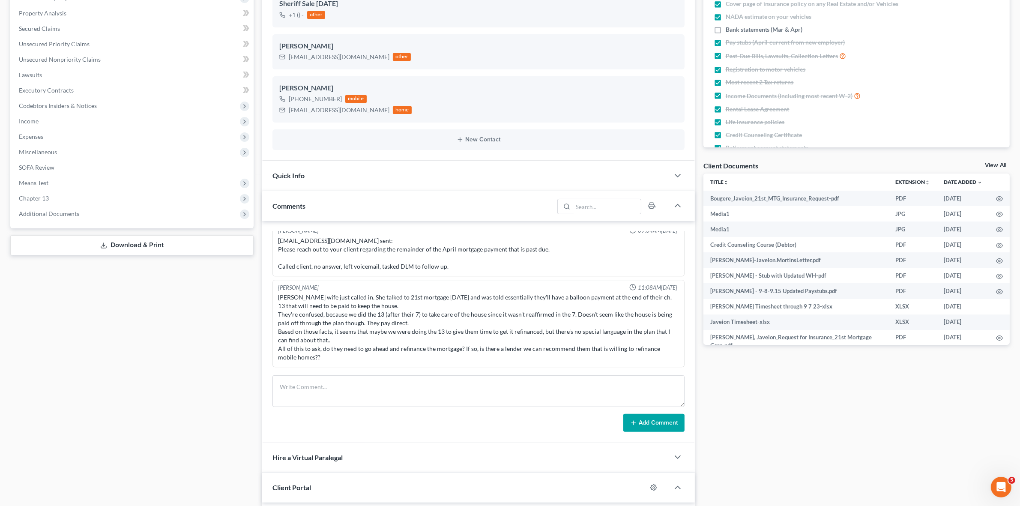
click at [453, 297] on div "[PERSON_NAME] wife just called in. She talked to 21st mortgage [DATE] and was t…" at bounding box center [478, 327] width 401 height 69
click at [445, 293] on div "[PERSON_NAME] wife just called in. She talked to 21st mortgage [DATE] and was t…" at bounding box center [478, 327] width 401 height 69
click at [395, 309] on div "[PERSON_NAME] wife just called in. She talked to 21st mortgage [DATE] and was t…" at bounding box center [478, 327] width 401 height 69
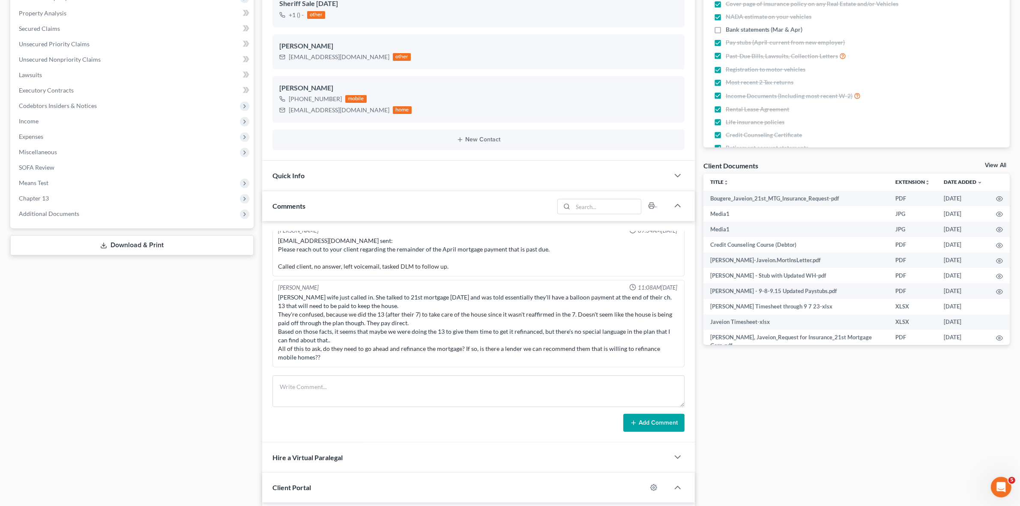
click at [395, 309] on div "[PERSON_NAME] wife just called in. She talked to 21st mortgage [DATE] and was t…" at bounding box center [478, 327] width 401 height 69
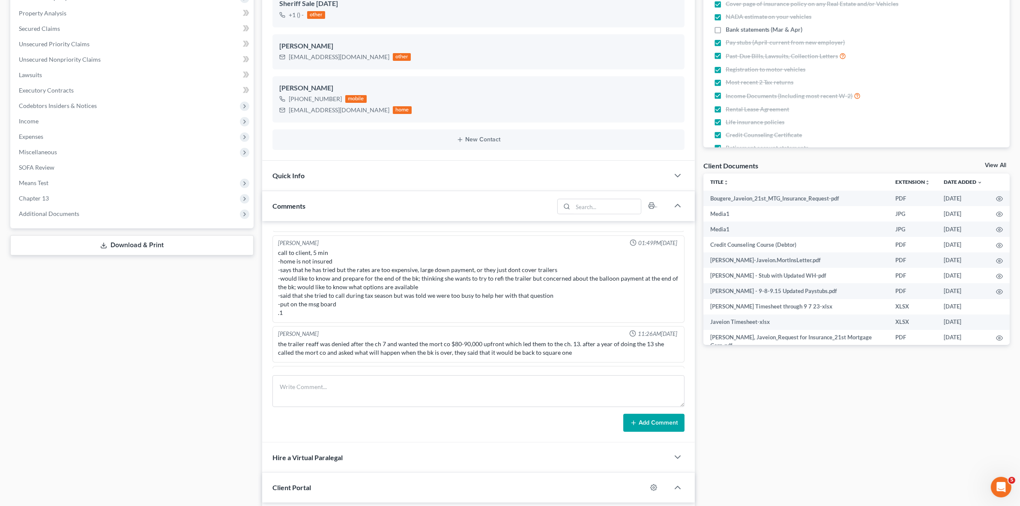
scroll to position [3067, 0]
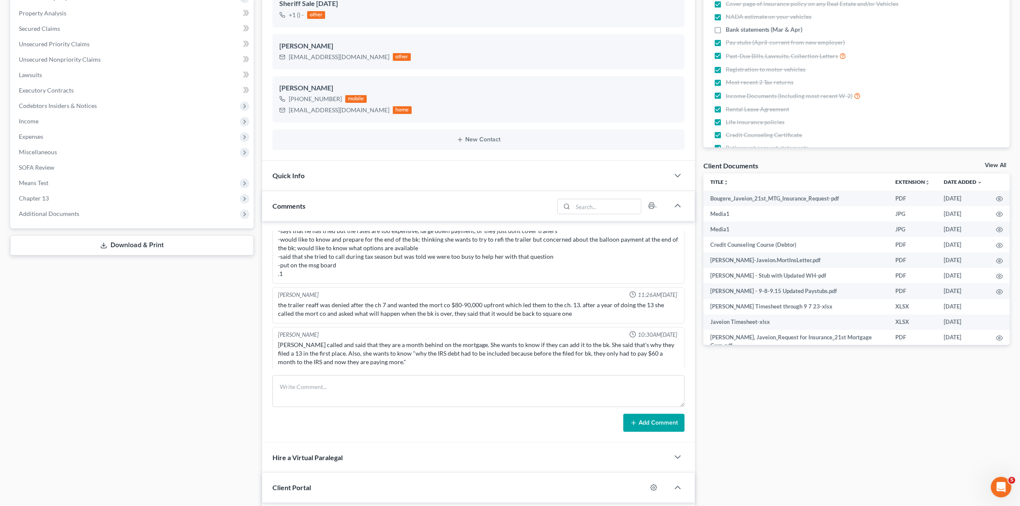
drag, startPoint x: 491, startPoint y: 359, endPoint x: 434, endPoint y: 358, distance: 57.0
click at [444, 351] on div "[PERSON_NAME] called and said that they are a month behind on the mortgage. She…" at bounding box center [478, 354] width 401 height 26
drag, startPoint x: 427, startPoint y: 359, endPoint x: 340, endPoint y: 337, distance: 90.0
click at [271, 346] on div "[PERSON_NAME] 05:21PM[DATE] performed intake, scheduled new consult 2.27 @ 3:30…" at bounding box center [478, 332] width 432 height 222
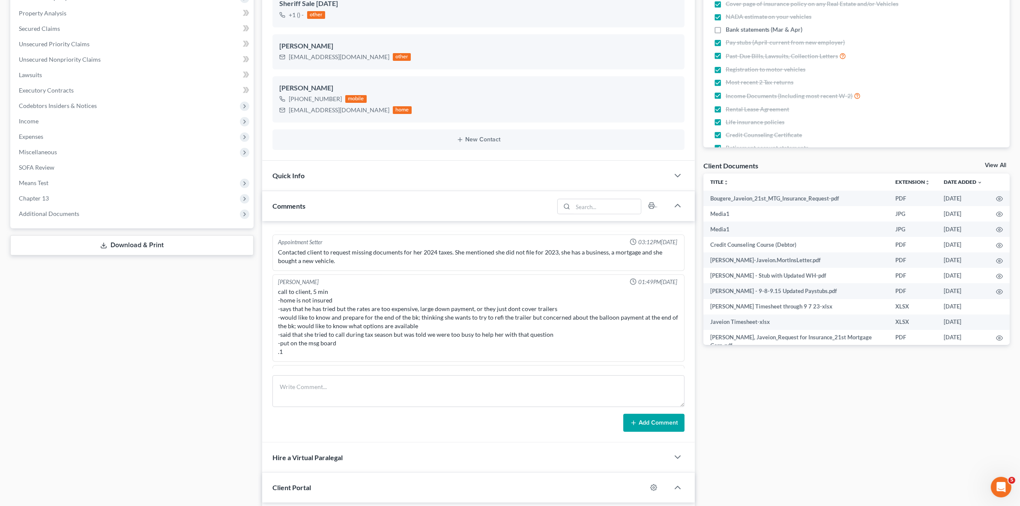
scroll to position [3014, 0]
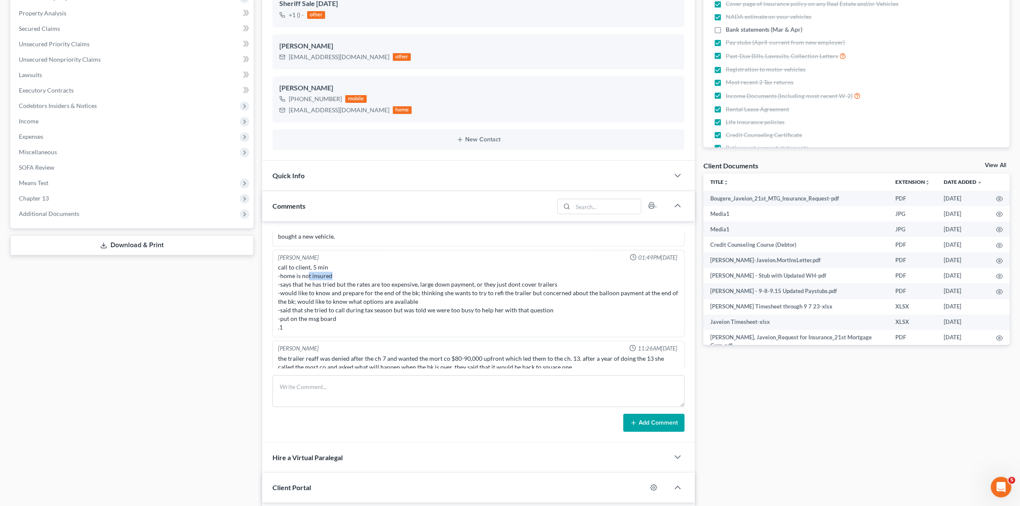
drag, startPoint x: 314, startPoint y: 270, endPoint x: 303, endPoint y: 269, distance: 11.3
drag, startPoint x: 303, startPoint y: 269, endPoint x: 285, endPoint y: 265, distance: 17.6
click at [285, 265] on div "call to client, 5 min -home is not insured -says that he has tried but the rate…" at bounding box center [478, 297] width 401 height 69
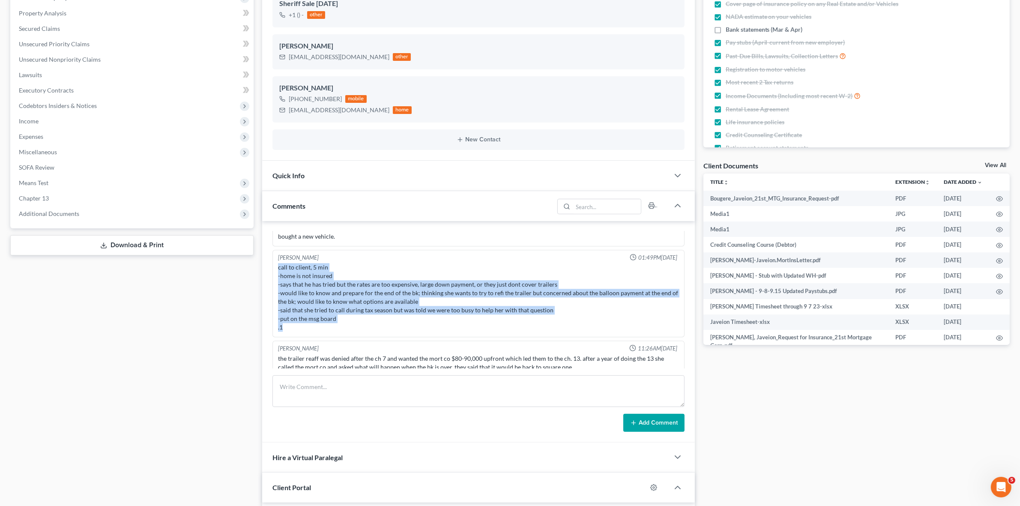
drag, startPoint x: 285, startPoint y: 265, endPoint x: 388, endPoint y: 322, distance: 117.2
click at [388, 322] on div "call to client, 5 min -home is not insured -says that he has tried but the rate…" at bounding box center [478, 297] width 401 height 69
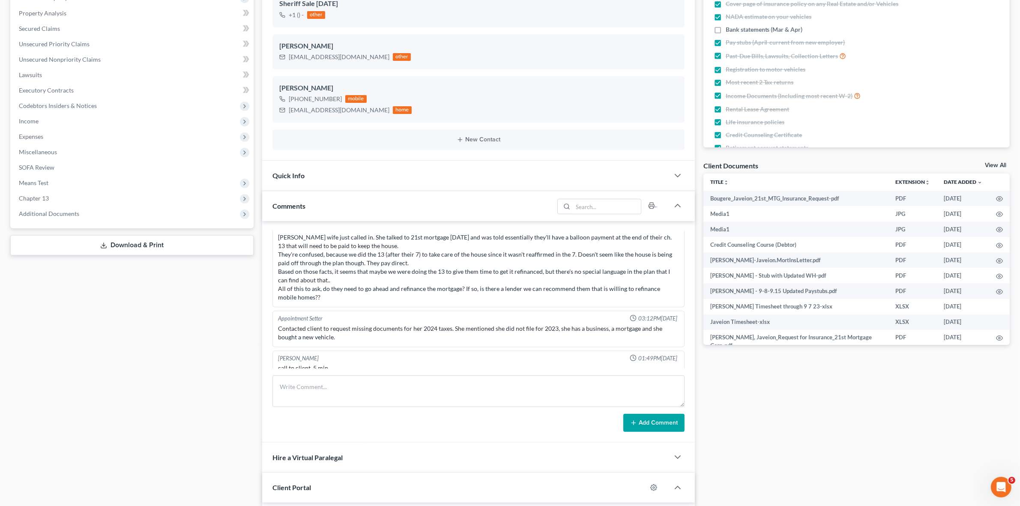
scroll to position [2907, 0]
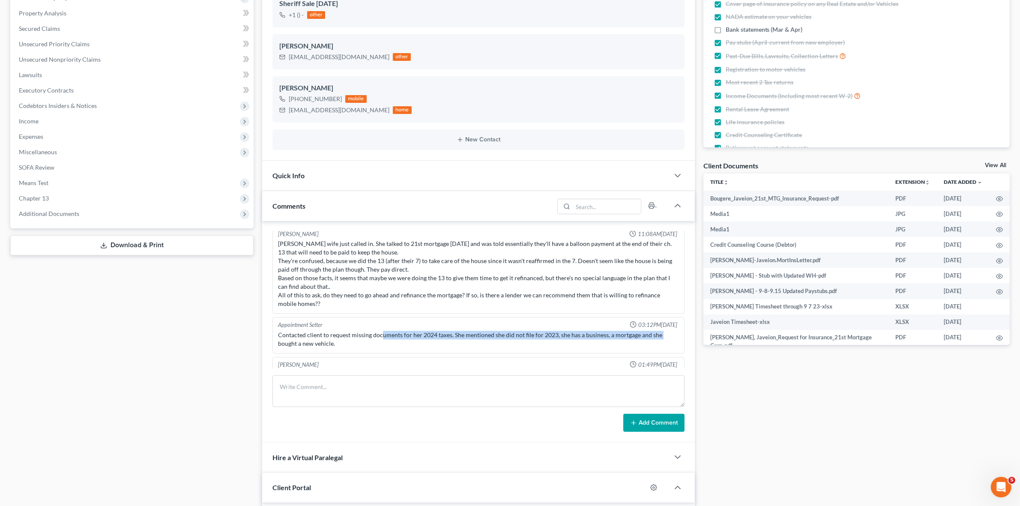
drag, startPoint x: 381, startPoint y: 335, endPoint x: 262, endPoint y: 336, distance: 118.7
click at [262, 336] on div "[PERSON_NAME] 05:21PM[DATE] performed intake, scheduled new consult 2.27 @ 3:30…" at bounding box center [478, 332] width 432 height 222
click at [360, 335] on div "Contacted client to request missing documents for her 2024 taxes. She mentioned…" at bounding box center [478, 339] width 401 height 17
drag, startPoint x: 355, startPoint y: 342, endPoint x: 273, endPoint y: 331, distance: 82.1
click at [273, 331] on div "Appointment Setter 03:12PM[DATE] Contacted client to request missing documents …" at bounding box center [479, 335] width 412 height 36
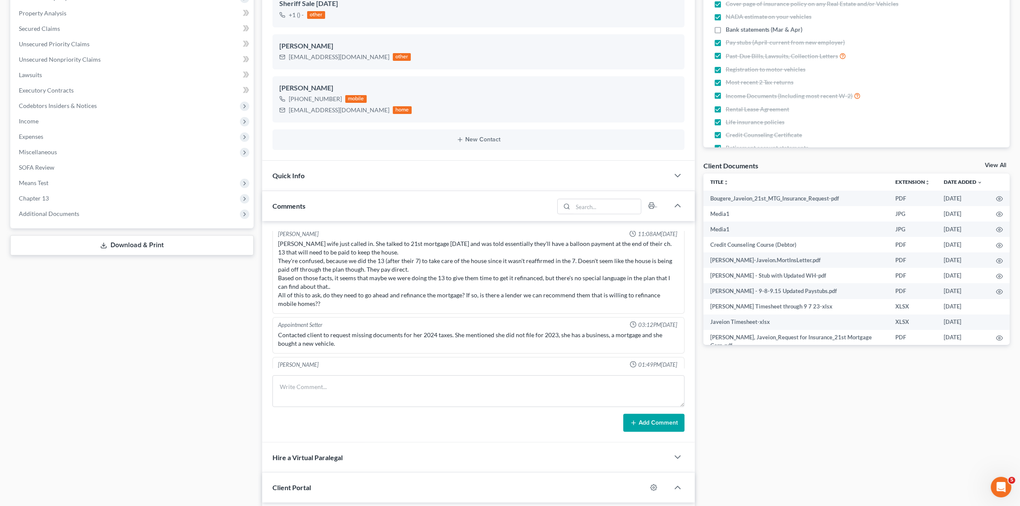
click at [340, 301] on div "[PERSON_NAME] wife just called in. She talked to 21st mortgage [DATE] and was t…" at bounding box center [478, 274] width 401 height 69
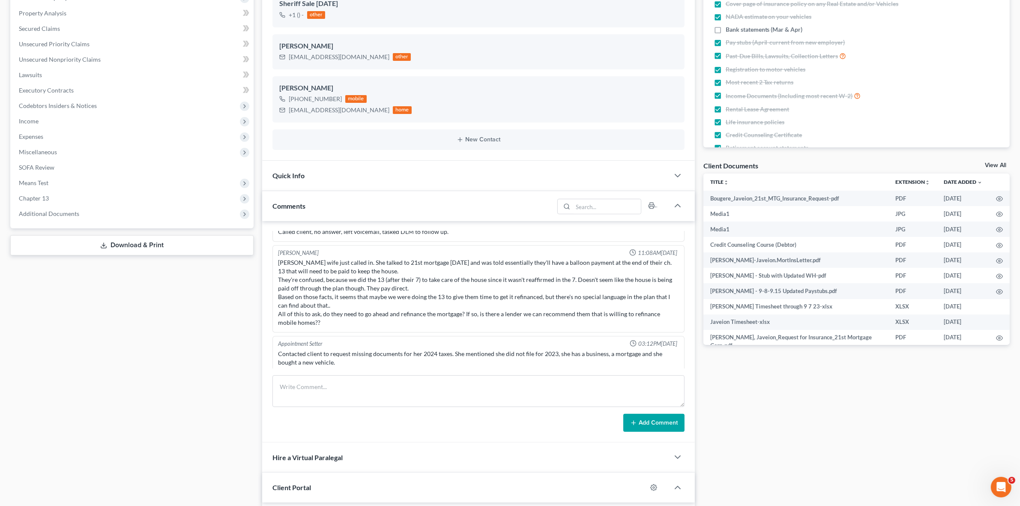
scroll to position [2872, 0]
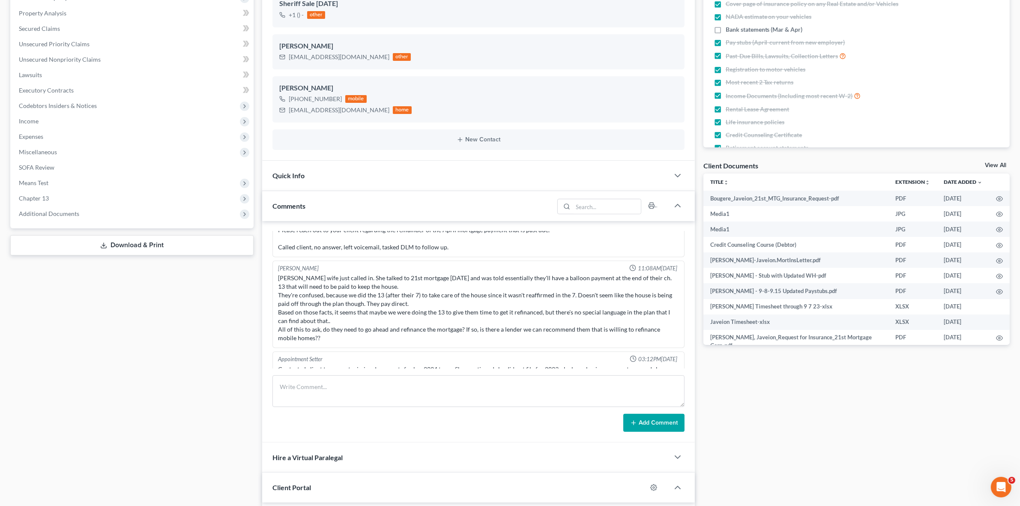
drag, startPoint x: 331, startPoint y: 301, endPoint x: 292, endPoint y: 282, distance: 43.7
click at [272, 244] on div "[PERSON_NAME] 05:21PM[DATE] performed intake, scheduled new consult 2.27 @ 3:30…" at bounding box center [478, 332] width 432 height 222
click at [296, 288] on div "[PERSON_NAME] wife just called in. She talked to 21st mortgage [DATE] and was t…" at bounding box center [478, 308] width 401 height 69
drag, startPoint x: 277, startPoint y: 270, endPoint x: 423, endPoint y: 330, distance: 157.6
click at [423, 330] on div "[PERSON_NAME] wife just called in. She talked to 21st mortgage [DATE] and was t…" at bounding box center [478, 308] width 404 height 72
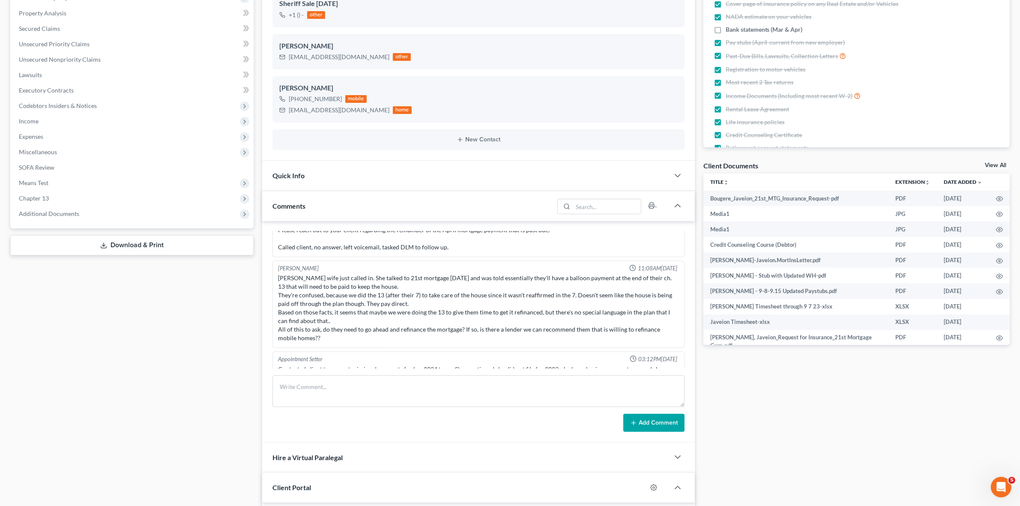
click at [423, 330] on div "[PERSON_NAME] wife just called in. She talked to 21st mortgage [DATE] and was t…" at bounding box center [478, 308] width 401 height 69
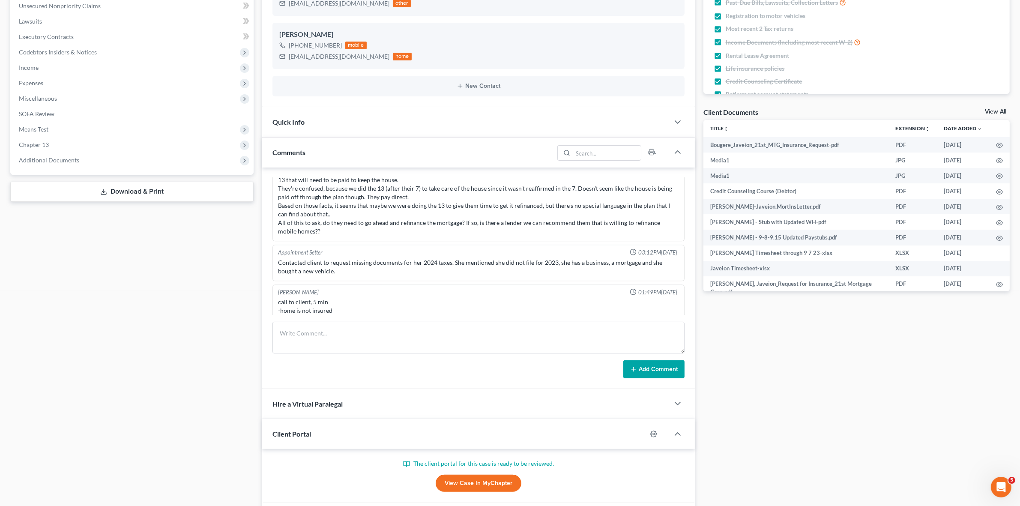
scroll to position [2907, 0]
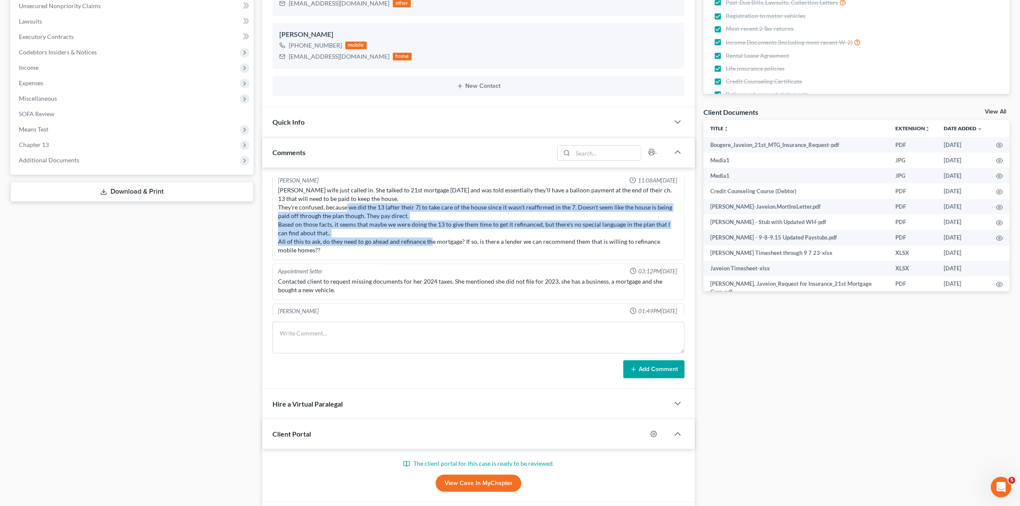
drag, startPoint x: 425, startPoint y: 240, endPoint x: 397, endPoint y: 243, distance: 27.9
click at [342, 199] on div "[PERSON_NAME] wife just called in. She talked to 21st mortgage [DATE] and was t…" at bounding box center [478, 220] width 401 height 69
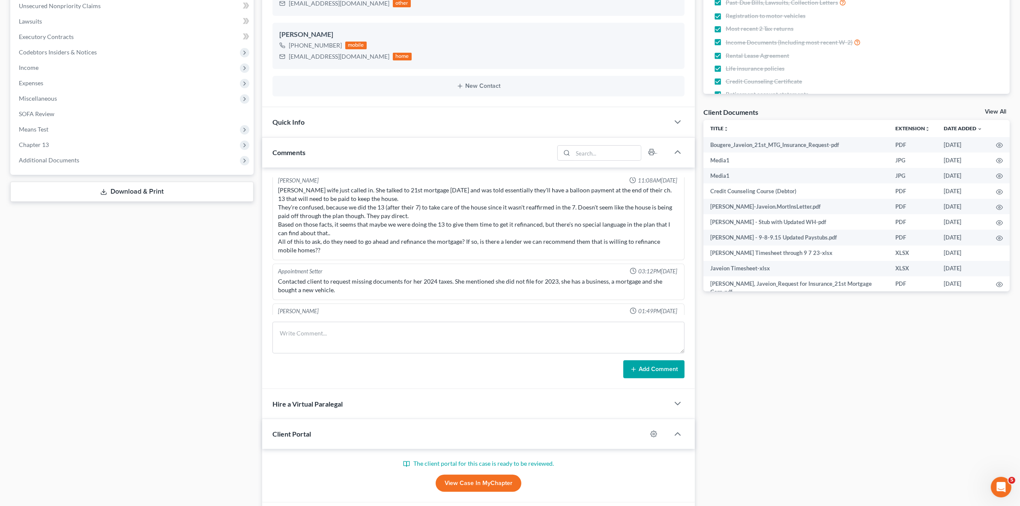
click at [398, 251] on div "[PERSON_NAME] wife just called in. She talked to 21st mortgage [DATE] and was t…" at bounding box center [478, 220] width 404 height 72
drag, startPoint x: 390, startPoint y: 245, endPoint x: 295, endPoint y: 221, distance: 98.1
click at [295, 221] on div "[PERSON_NAME] wife just called in. She talked to 21st mortgage [DATE] and was t…" at bounding box center [478, 220] width 401 height 69
click at [346, 228] on div "[PERSON_NAME] wife just called in. She talked to 21st mortgage [DATE] and was t…" at bounding box center [478, 220] width 401 height 69
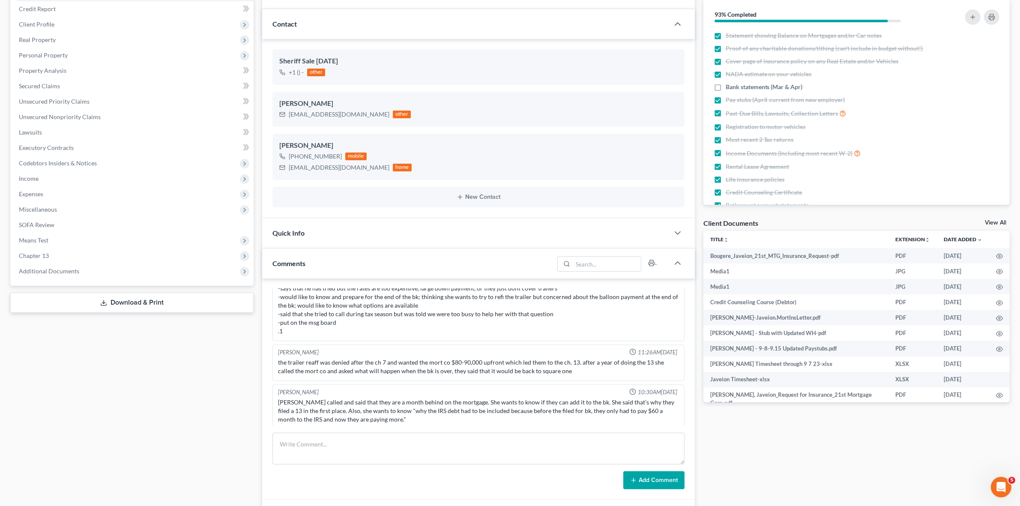
scroll to position [0, 0]
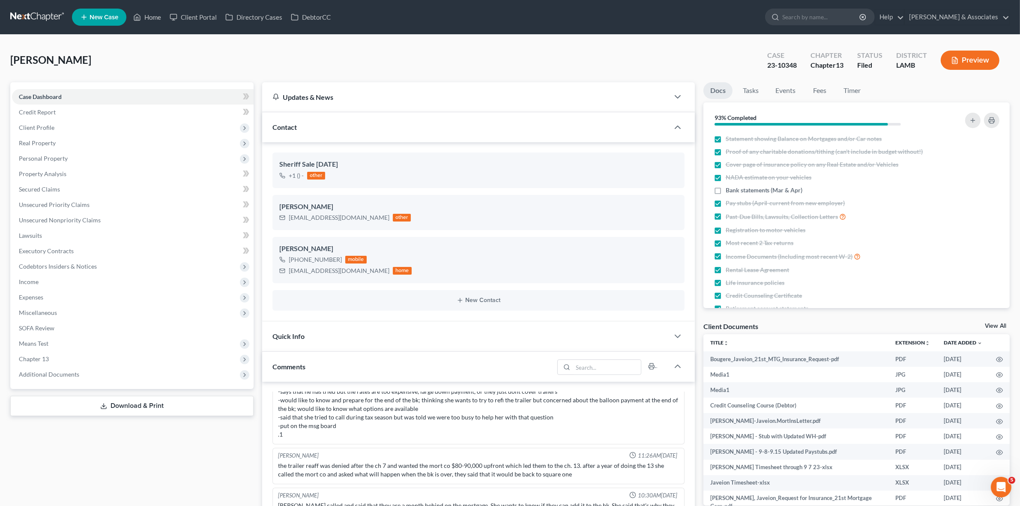
drag, startPoint x: 198, startPoint y: 12, endPoint x: 724, endPoint y: 59, distance: 528.4
click at [724, 59] on div "[PERSON_NAME] Upgraded Case 23-10348 Chapter Chapter 13 Status Filed District […" at bounding box center [510, 63] width 1000 height 37
drag, startPoint x: 768, startPoint y: 65, endPoint x: 800, endPoint y: 70, distance: 32.5
click at [800, 70] on div "Case 23-10348" at bounding box center [782, 60] width 43 height 25
click at [800, 73] on div "Case 23-10348" at bounding box center [782, 60] width 43 height 25
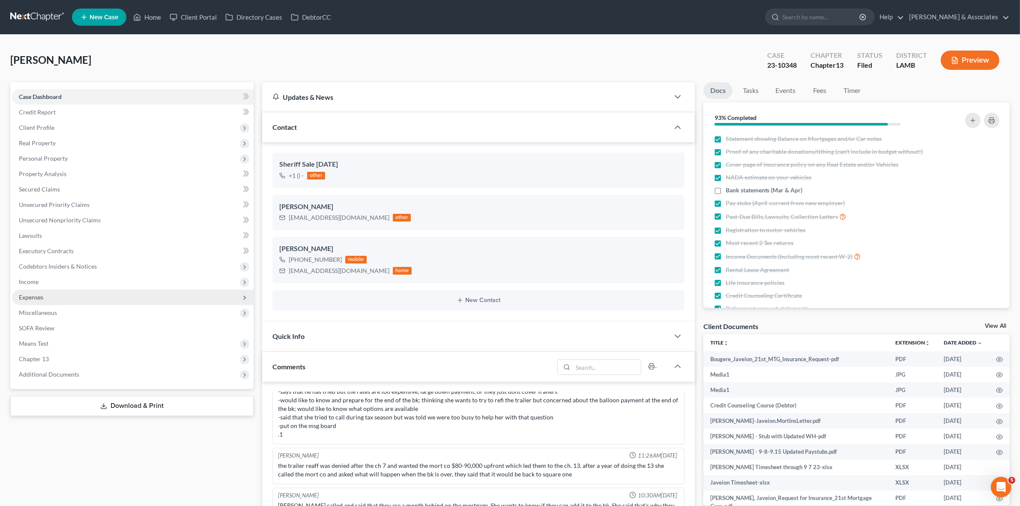
click at [187, 293] on span "Expenses" at bounding box center [133, 297] width 242 height 15
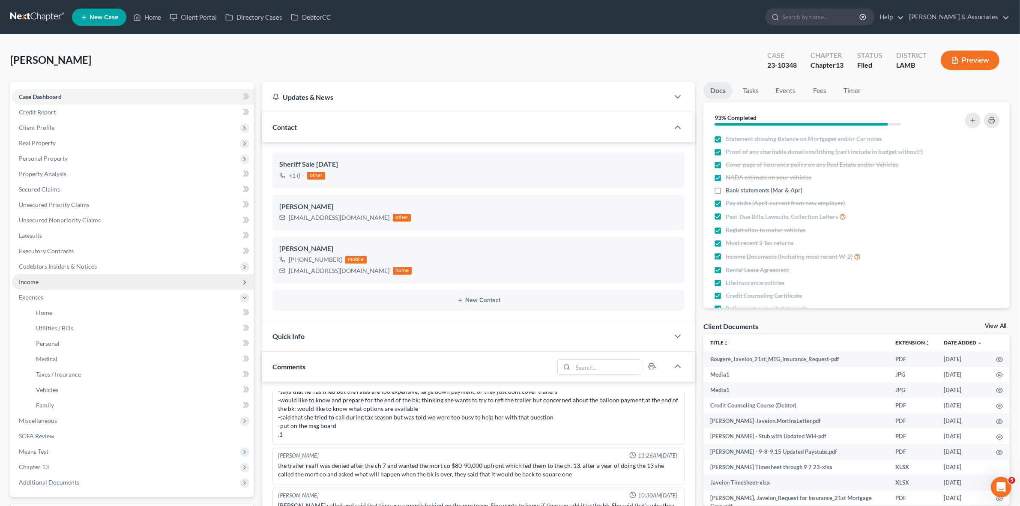
click at [172, 282] on span "Income" at bounding box center [133, 281] width 242 height 15
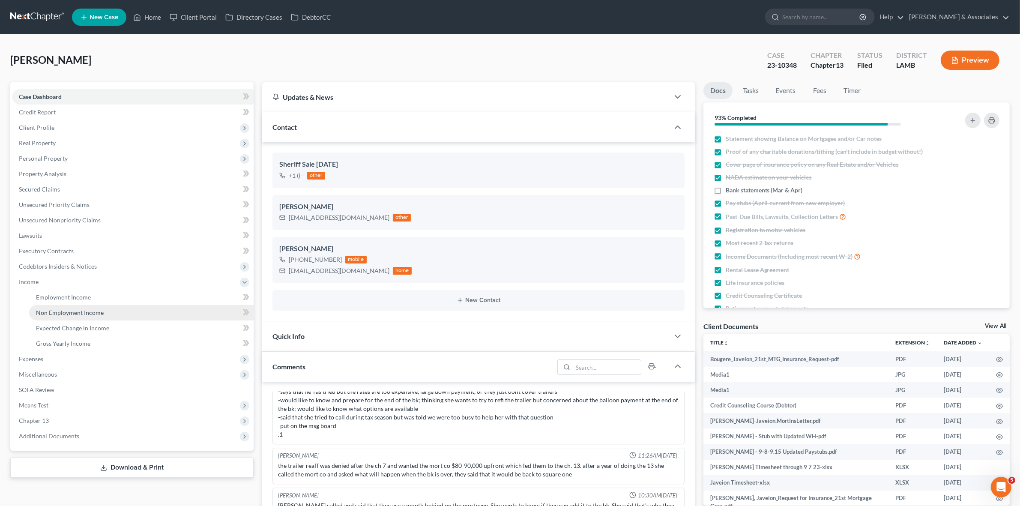
click at [163, 314] on link "Non Employment Income" at bounding box center [141, 312] width 225 height 15
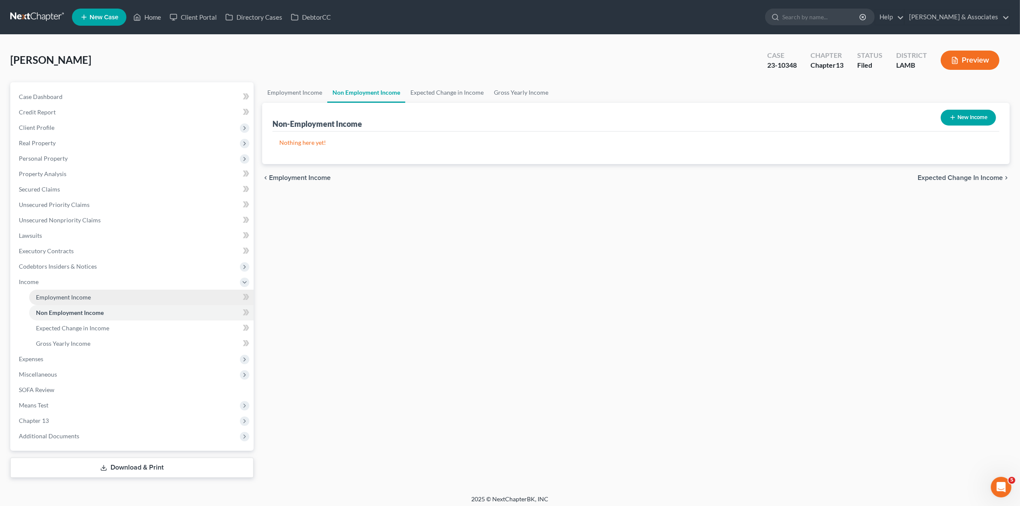
click at [166, 292] on link "Employment Income" at bounding box center [141, 297] width 225 height 15
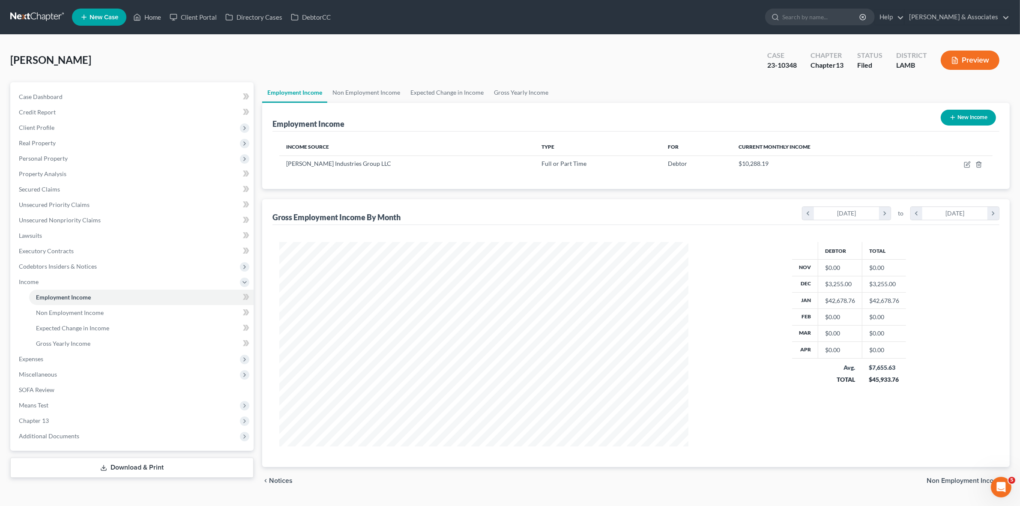
scroll to position [204, 426]
drag, startPoint x: 284, startPoint y: 160, endPoint x: 773, endPoint y: 164, distance: 489.0
click at [773, 164] on tr "[PERSON_NAME] Industries Group LLC Full or Part Time Debtor $10,288.19" at bounding box center [636, 164] width 714 height 16
click at [277, 169] on div "Income Source Type For Current Monthly Income [PERSON_NAME] Industries Group LL…" at bounding box center [636, 160] width 727 height 57
click at [166, 96] on link "Case Dashboard" at bounding box center [133, 96] width 242 height 15
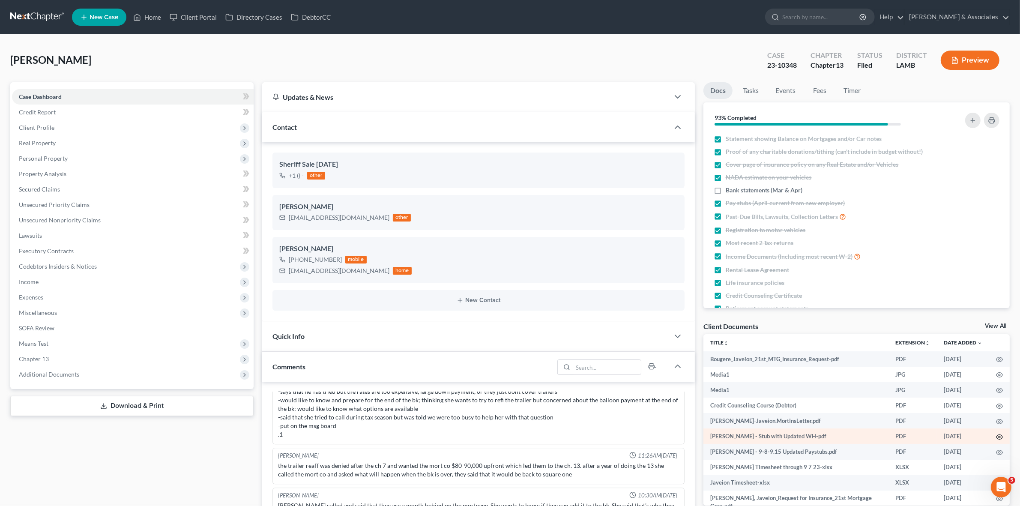
click at [996, 436] on icon "button" at bounding box center [999, 437] width 7 height 7
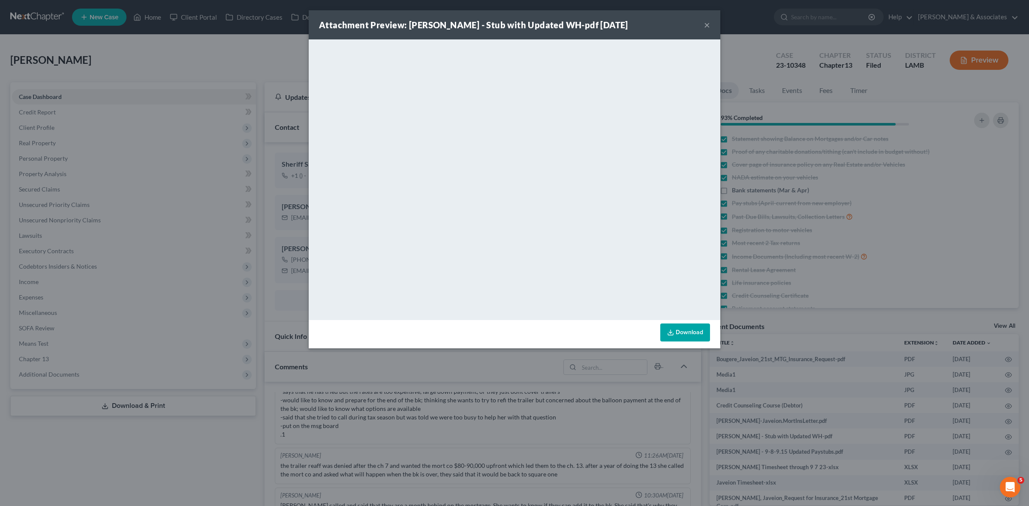
click at [708, 26] on button "×" at bounding box center [707, 25] width 6 height 10
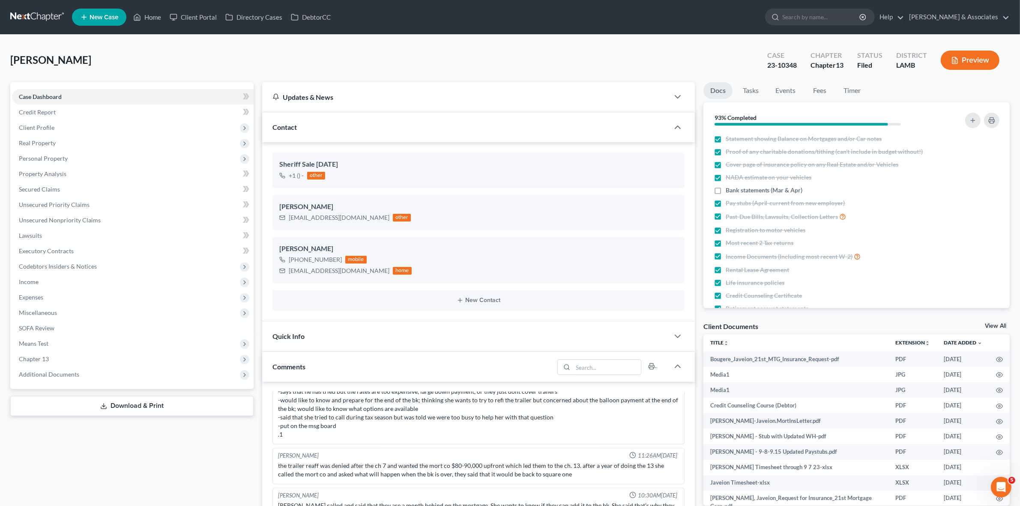
drag, startPoint x: 544, startPoint y: 50, endPoint x: 564, endPoint y: 86, distance: 41.0
click at [544, 50] on div "[PERSON_NAME] Upgraded Case 23-10348 Chapter Chapter 13 Status Filed District […" at bounding box center [510, 63] width 1000 height 37
